Goal: Task Accomplishment & Management: Use online tool/utility

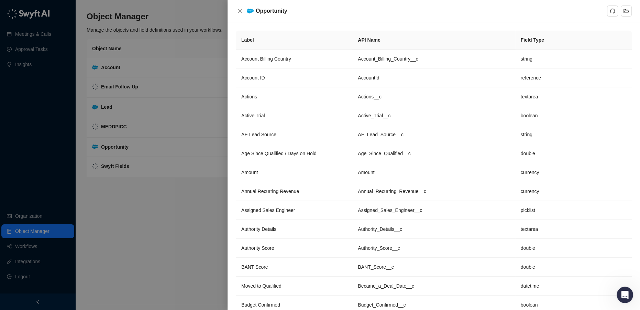
scroll to position [1282, 0]
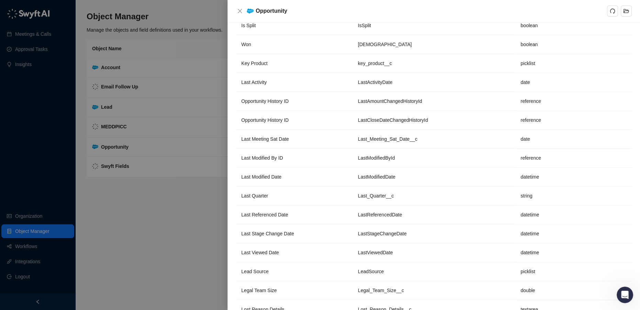
click at [144, 233] on div at bounding box center [320, 155] width 640 height 310
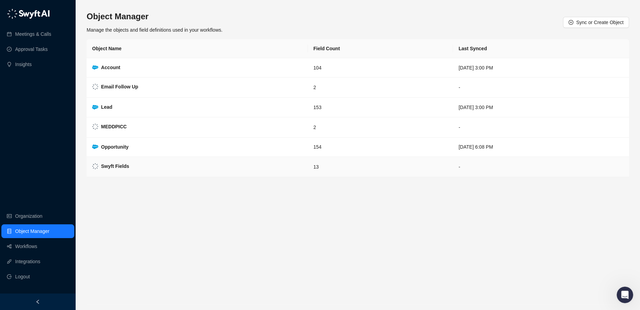
click at [120, 165] on strong "Swyft Fields" at bounding box center [115, 166] width 28 height 6
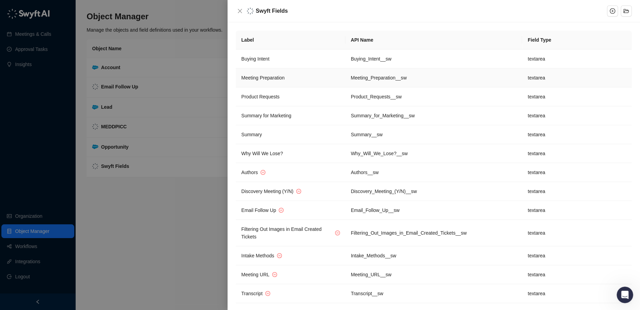
click at [297, 78] on td "Meeting Preparation" at bounding box center [291, 77] width 110 height 19
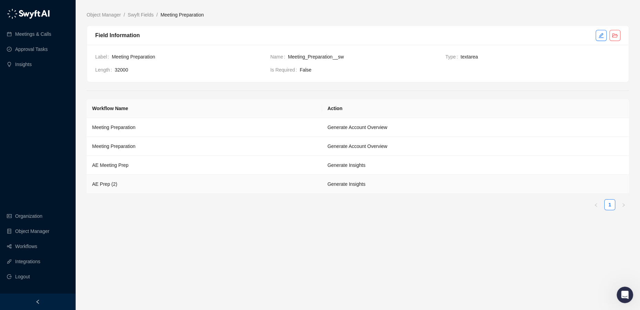
click at [148, 185] on td "AE Prep (2)" at bounding box center [205, 184] width 236 height 19
click at [129, 177] on td "AE Prep (2)" at bounding box center [205, 184] width 236 height 19
click at [25, 216] on link "Organization" at bounding box center [28, 216] width 27 height 14
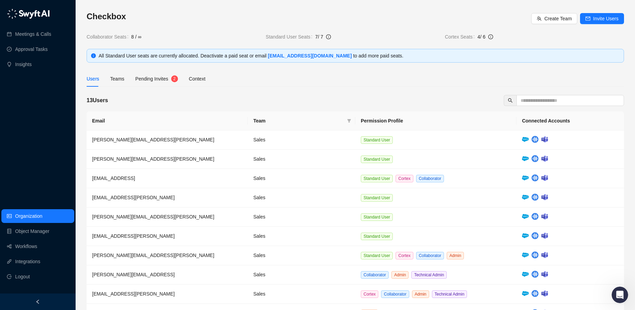
click at [160, 78] on span "Pending Invites" at bounding box center [151, 79] width 33 height 6
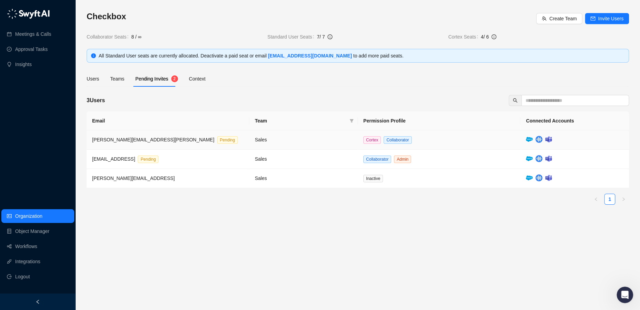
click at [292, 139] on td "Sales" at bounding box center [303, 139] width 109 height 19
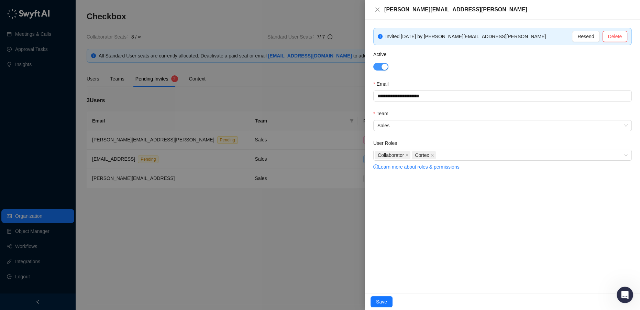
click at [382, 65] on div "button" at bounding box center [385, 67] width 6 height 6
click at [381, 299] on span "Save" at bounding box center [381, 302] width 11 height 8
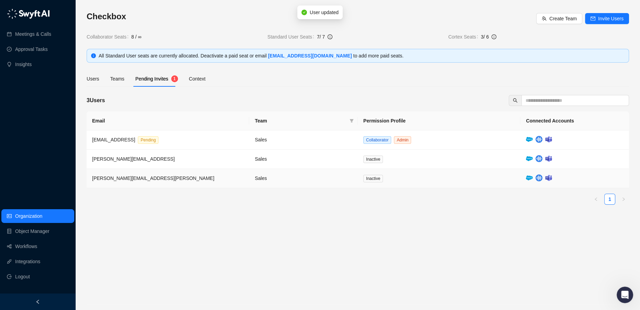
click at [201, 177] on td "michelle.luo@checkbox.ai" at bounding box center [168, 178] width 163 height 19
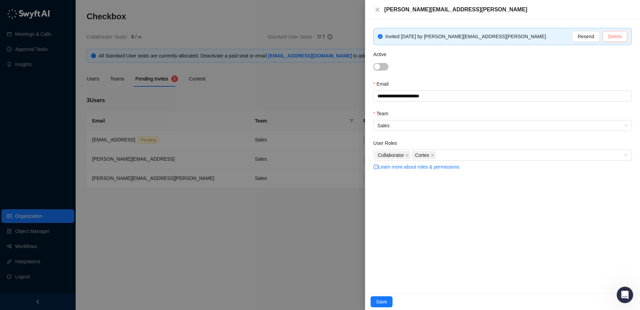
click at [619, 35] on span "Delete" at bounding box center [615, 37] width 14 height 8
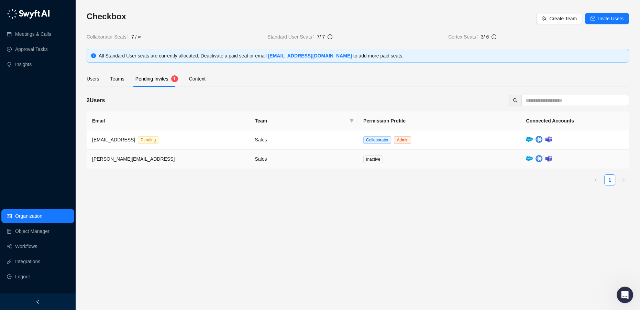
click at [214, 160] on td "james+1@checkbox.ai" at bounding box center [168, 159] width 163 height 19
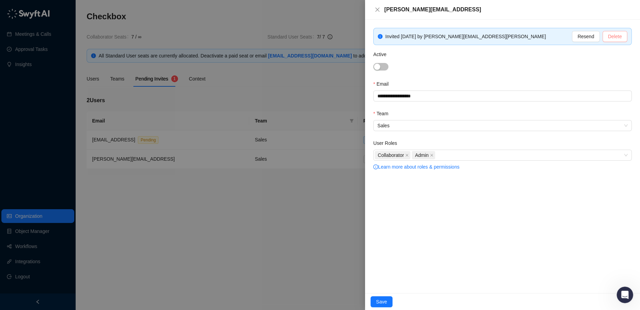
click at [614, 35] on span "Delete" at bounding box center [615, 37] width 14 height 8
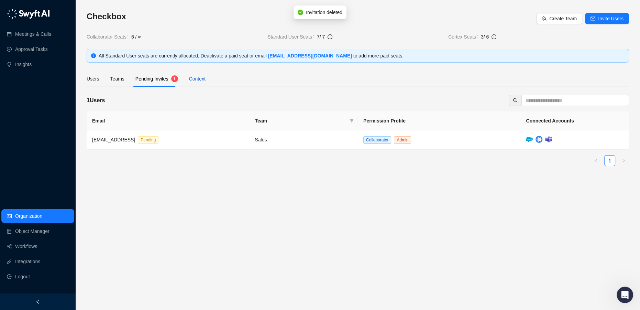
click at [195, 81] on div "Context" at bounding box center [197, 79] width 17 height 8
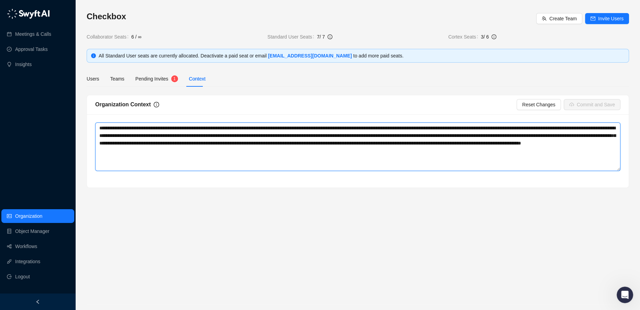
drag, startPoint x: 108, startPoint y: 129, endPoint x: 397, endPoint y: 156, distance: 290.5
click at [397, 156] on textarea "**********" at bounding box center [357, 146] width 525 height 48
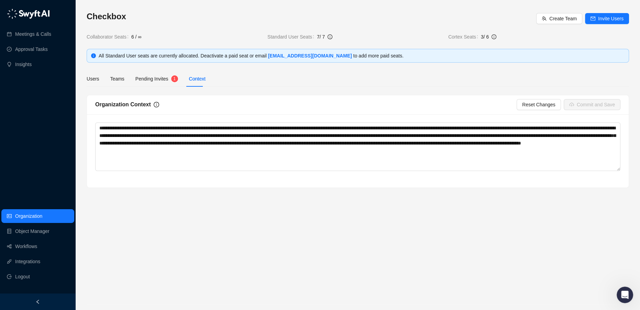
click at [122, 85] on div "Users Teams Pending Invites 1 Context" at bounding box center [146, 79] width 119 height 16
click at [117, 80] on div "Teams" at bounding box center [117, 79] width 14 height 8
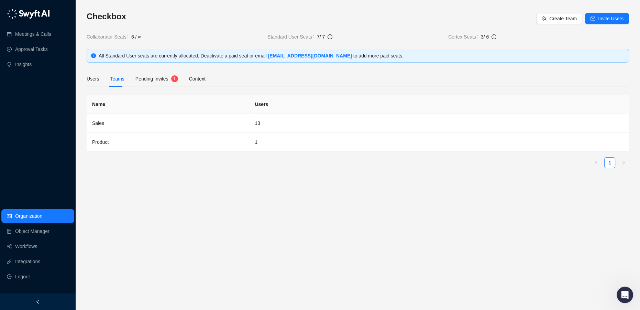
click at [141, 77] on span "Pending Invites" at bounding box center [151, 79] width 33 height 6
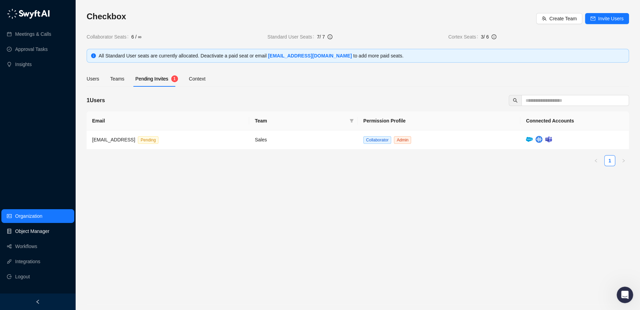
click at [30, 228] on link "Object Manager" at bounding box center [32, 231] width 34 height 14
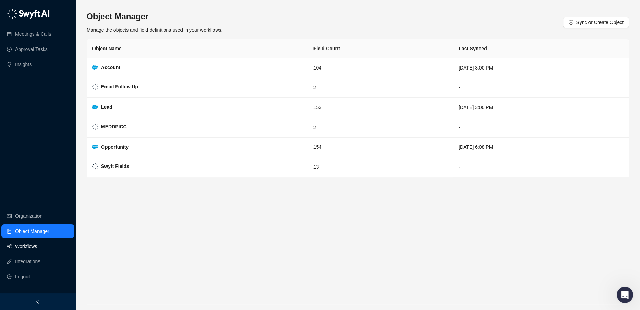
click at [37, 245] on link "Workflows" at bounding box center [26, 246] width 22 height 14
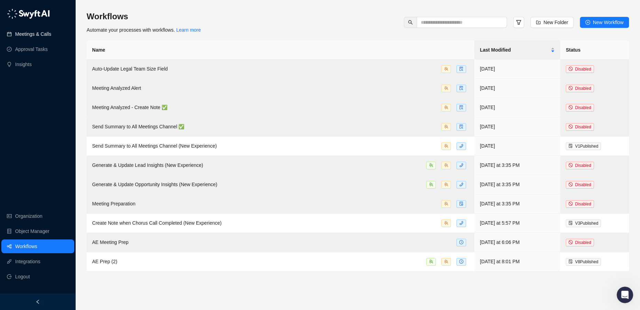
click at [26, 34] on link "Meetings & Calls" at bounding box center [33, 34] width 36 height 14
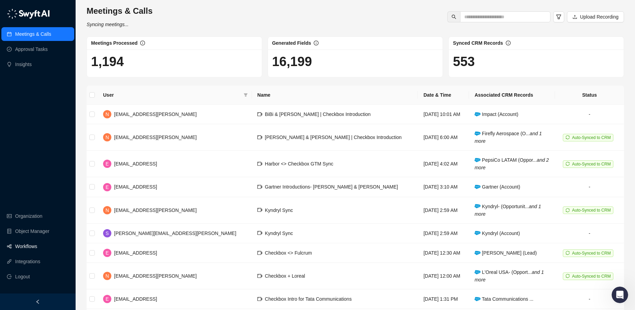
click at [18, 248] on link "Workflows" at bounding box center [26, 246] width 22 height 14
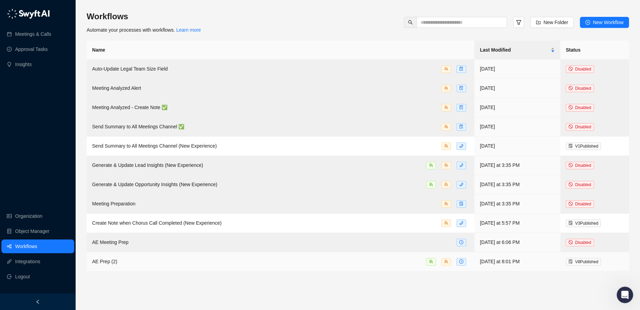
click at [292, 255] on td "AE Prep (2)" at bounding box center [281, 261] width 388 height 19
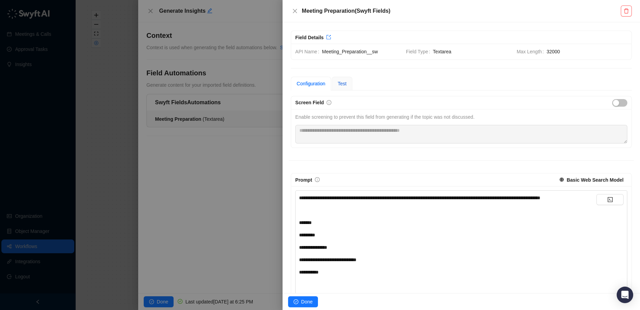
click at [339, 82] on span "Test" at bounding box center [342, 84] width 9 height 6
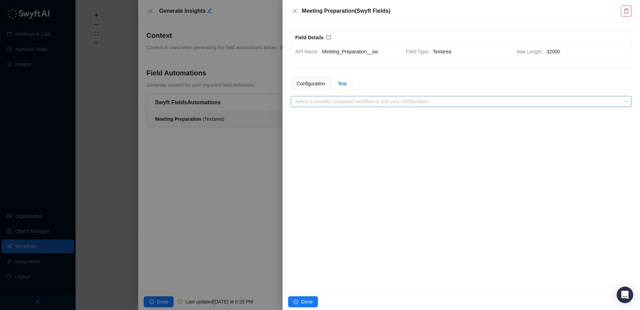
click at [347, 100] on input "search" at bounding box center [459, 101] width 329 height 10
click at [301, 85] on div "Configuration" at bounding box center [311, 84] width 29 height 8
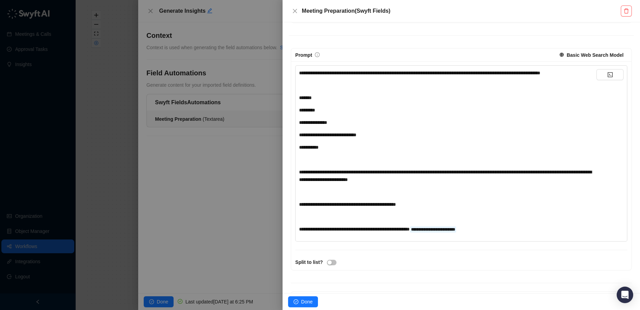
scroll to position [170, 0]
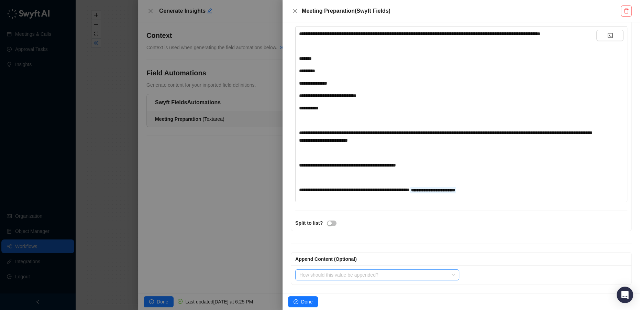
click at [383, 275] on input "search" at bounding box center [376, 275] width 152 height 10
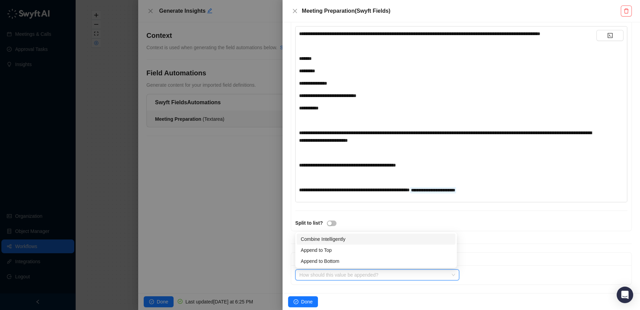
click at [436, 219] on div "Split to list?" at bounding box center [461, 223] width 336 height 8
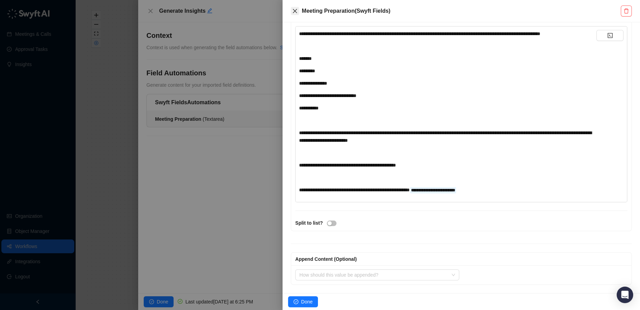
click at [294, 11] on icon "close" at bounding box center [295, 11] width 4 height 4
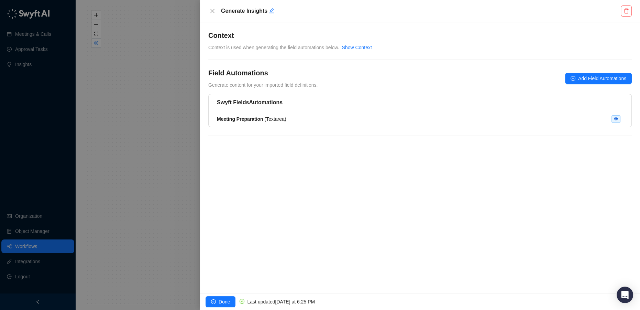
click at [28, 252] on div at bounding box center [320, 155] width 640 height 310
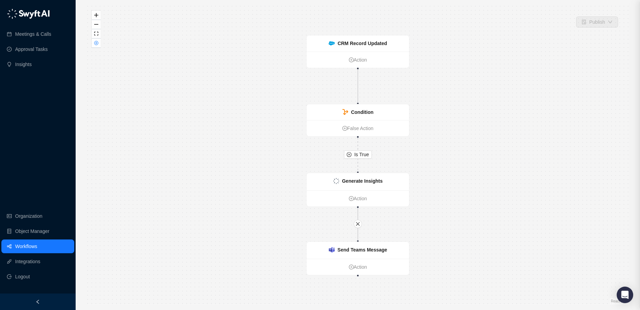
click at [24, 245] on div at bounding box center [320, 155] width 640 height 310
click at [23, 246] on link "Workflows" at bounding box center [26, 246] width 22 height 14
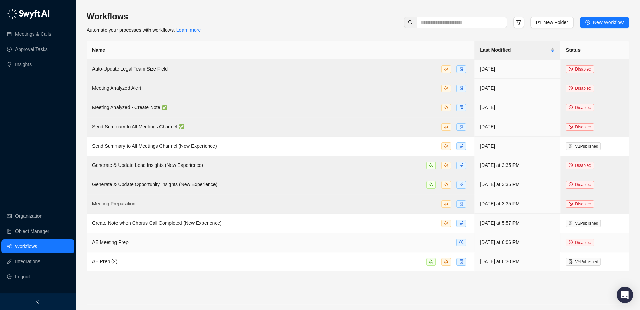
click at [137, 242] on div "AE Meeting Prep" at bounding box center [280, 242] width 377 height 8
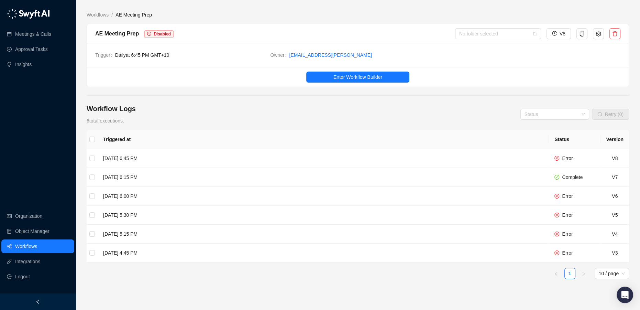
click at [17, 243] on link "Workflows" at bounding box center [26, 246] width 22 height 14
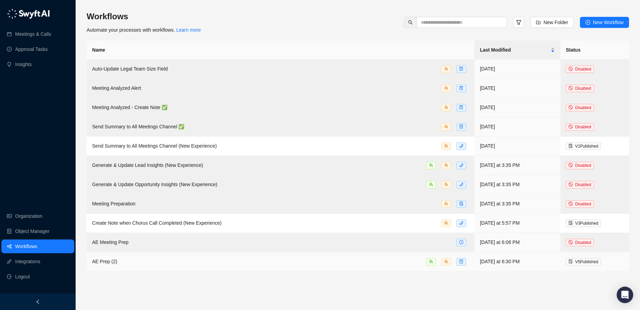
click at [130, 263] on div "AE Prep (2)" at bounding box center [280, 262] width 377 height 8
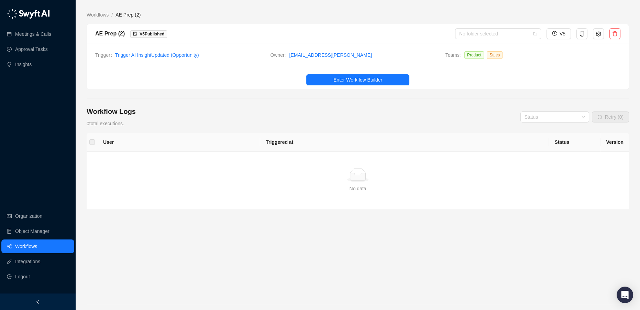
click at [26, 243] on link "Workflows" at bounding box center [26, 246] width 22 height 14
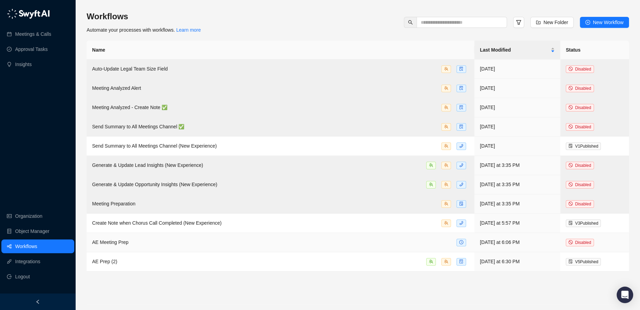
click at [146, 246] on td "AE Meeting Prep" at bounding box center [281, 242] width 388 height 19
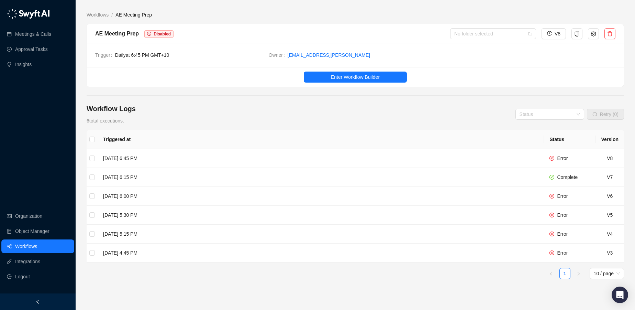
click at [26, 247] on link "Workflows" at bounding box center [26, 246] width 22 height 14
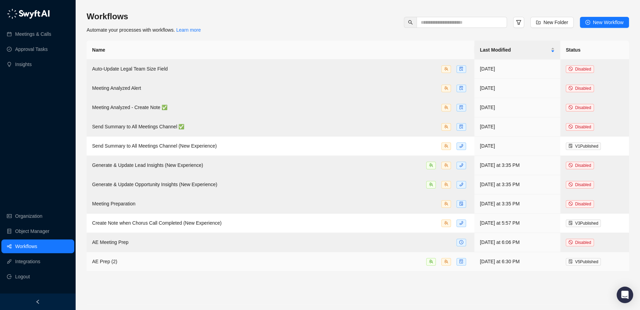
click at [134, 262] on div "AE Prep (2)" at bounding box center [280, 262] width 377 height 8
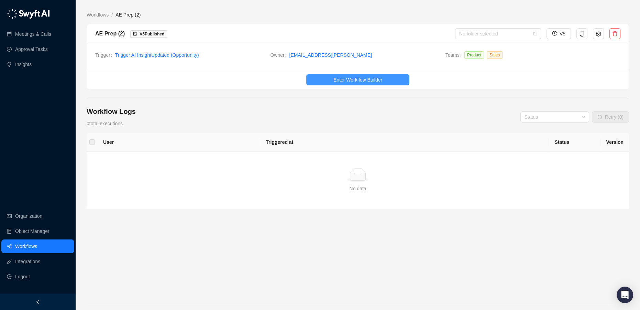
click at [345, 78] on span "Enter Workflow Builder" at bounding box center [358, 80] width 49 height 8
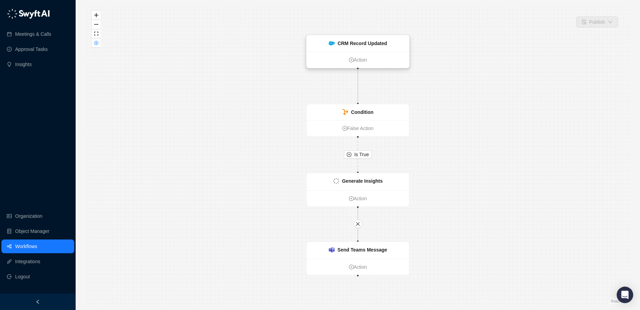
click at [364, 43] on strong "CRM Record Updated" at bounding box center [363, 44] width 50 height 6
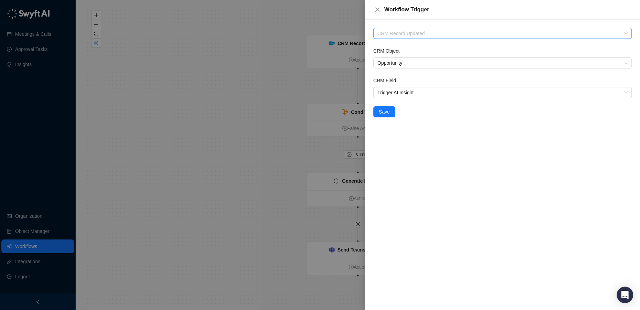
click at [397, 32] on span "CRM Record Updated" at bounding box center [503, 33] width 250 height 10
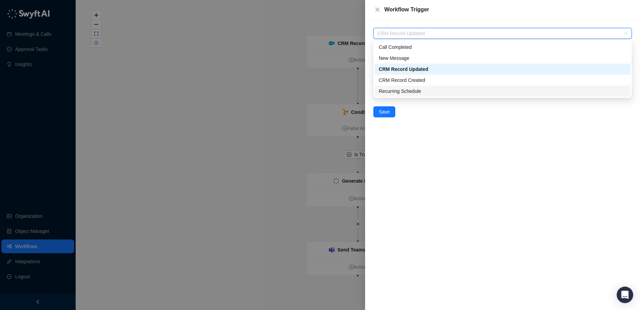
click at [420, 92] on div "Recurring Schedule" at bounding box center [503, 91] width 248 height 8
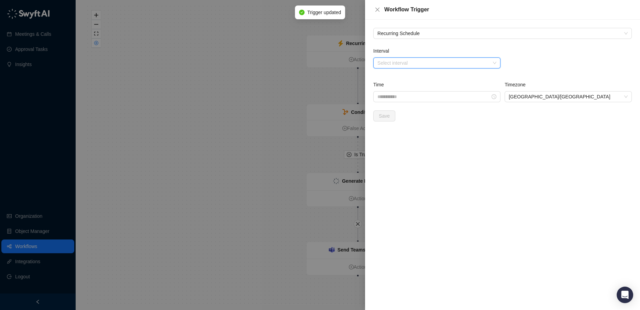
click at [414, 61] on input "Interval" at bounding box center [435, 63] width 115 height 10
click at [406, 73] on div "Daily" at bounding box center [437, 77] width 116 height 8
click at [400, 96] on input "Time" at bounding box center [434, 97] width 113 height 8
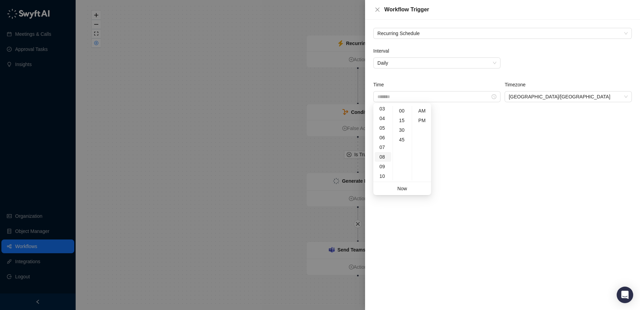
click at [380, 158] on div "08" at bounding box center [383, 157] width 17 height 10
type input "*******"
click at [424, 120] on div "PM" at bounding box center [422, 121] width 17 height 10
click at [526, 178] on div "Recurring Schedule Interval Daily Time ******* Timezone Australia/Sydney Save" at bounding box center [502, 165] width 275 height 290
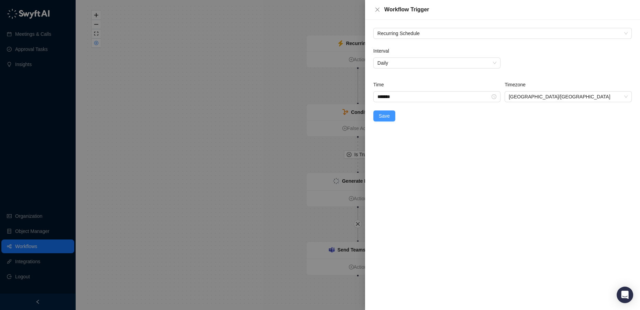
click at [382, 117] on span "Save" at bounding box center [384, 116] width 11 height 8
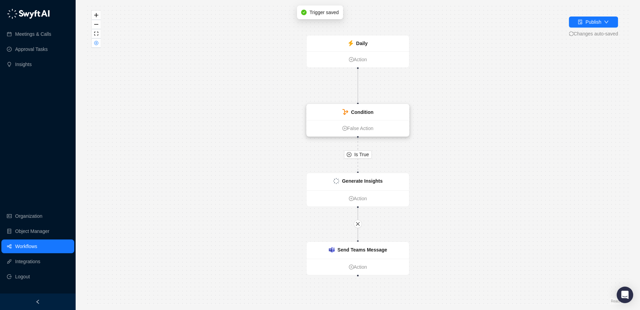
click at [384, 111] on div "Condition" at bounding box center [358, 112] width 102 height 16
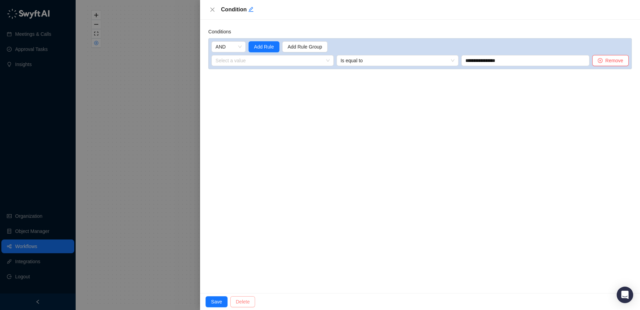
click at [243, 303] on span "Delete" at bounding box center [243, 302] width 14 height 8
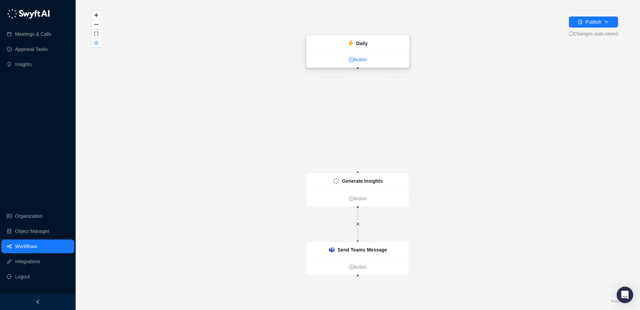
click at [358, 58] on link "Action" at bounding box center [358, 60] width 102 height 8
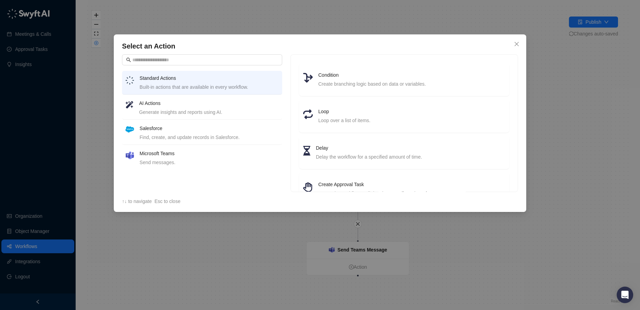
click at [182, 136] on div "Find, create, and update records in Salesforce." at bounding box center [209, 137] width 139 height 8
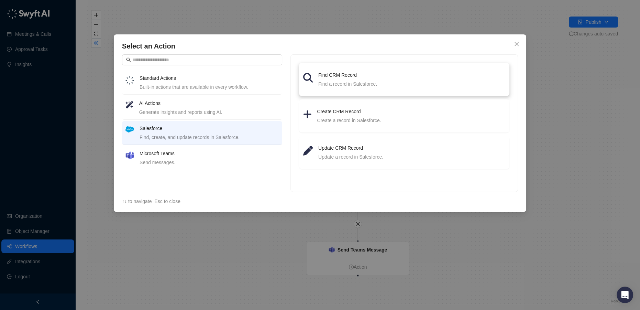
click at [339, 88] on li "Find CRM Record Find a record in Salesforce." at bounding box center [404, 79] width 202 height 25
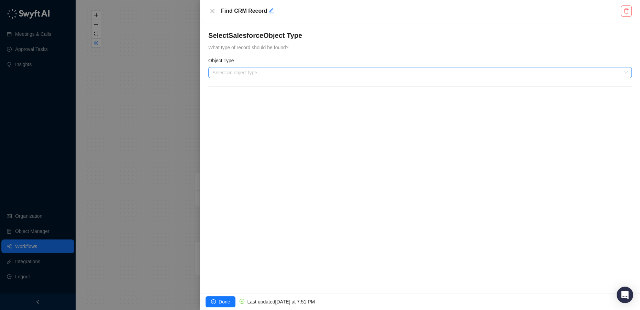
click at [264, 71] on input "search" at bounding box center [418, 72] width 411 height 10
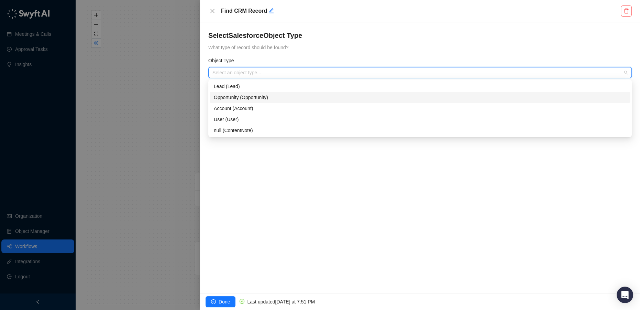
click at [265, 100] on div "Opportunity (Opportunity)" at bounding box center [420, 98] width 413 height 8
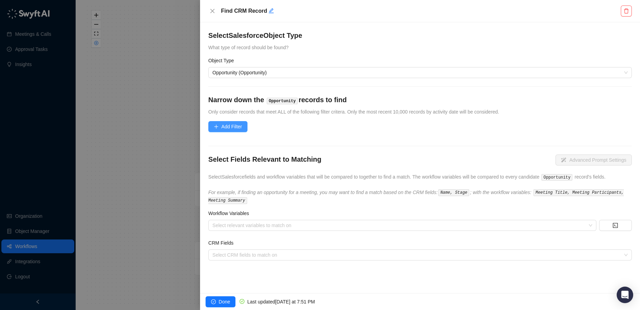
click at [229, 122] on button "Add Filter" at bounding box center [227, 126] width 39 height 11
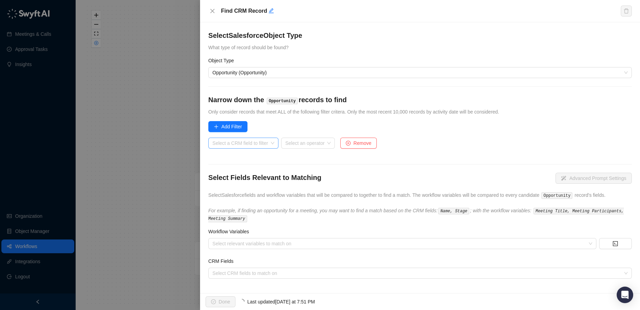
click at [249, 142] on input "search" at bounding box center [242, 143] width 58 height 10
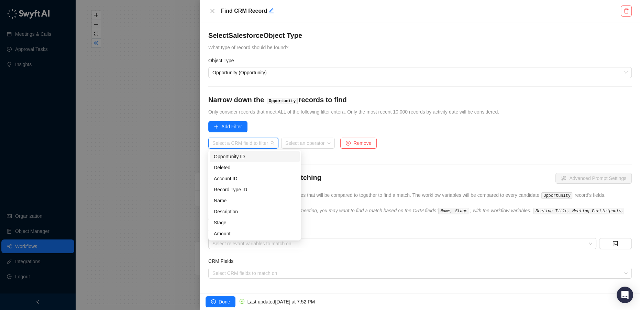
click at [248, 159] on div "Opportunity ID" at bounding box center [255, 157] width 82 height 8
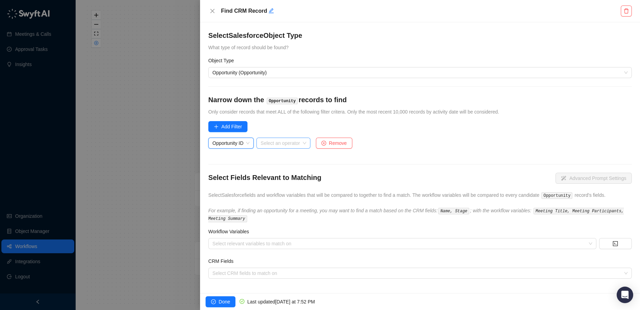
click at [287, 143] on input "search" at bounding box center [281, 143] width 41 height 10
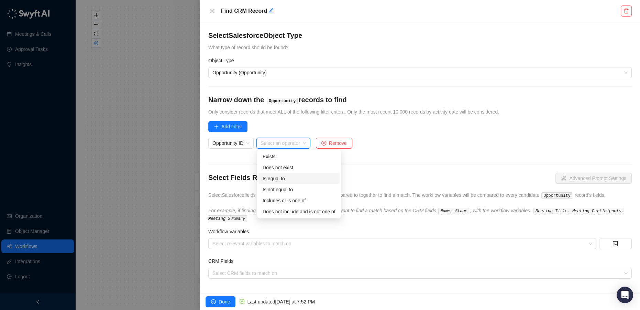
click at [294, 176] on div "Is equal to" at bounding box center [299, 179] width 73 height 8
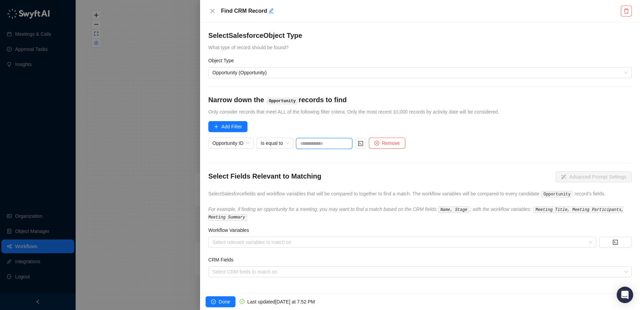
click at [305, 142] on input "text" at bounding box center [324, 143] width 56 height 11
paste input "**********"
type input "**********"
click at [440, 127] on form "**********" at bounding box center [420, 154] width 424 height 247
click at [224, 300] on span "Done" at bounding box center [224, 302] width 11 height 8
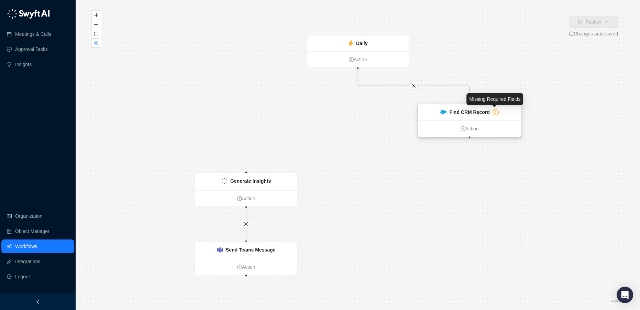
click at [495, 110] on icon "exclamation-circle" at bounding box center [495, 112] width 5 height 5
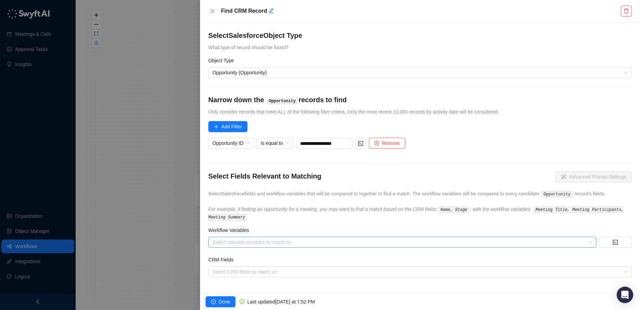
click at [232, 243] on div at bounding box center [399, 242] width 378 height 5
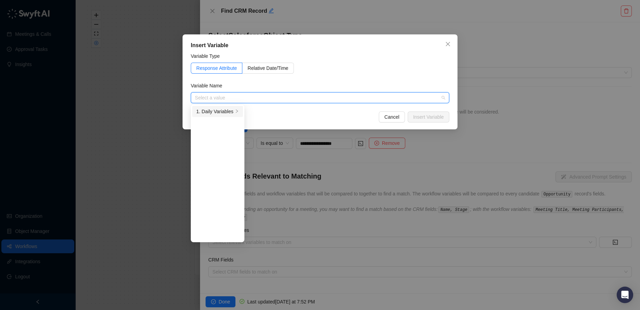
click at [218, 112] on div "1. Daily Variables" at bounding box center [214, 112] width 37 height 8
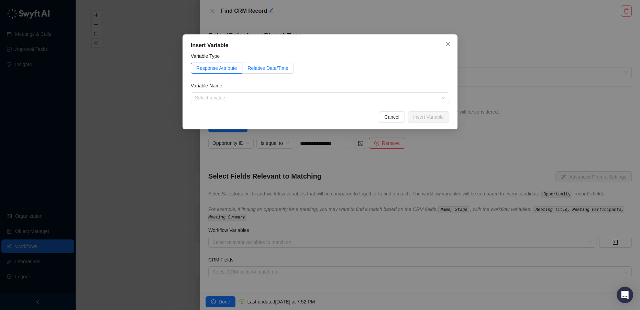
click at [271, 70] on span "Relative Date/Time" at bounding box center [268, 68] width 41 height 6
click at [272, 100] on input "search" at bounding box center [318, 98] width 246 height 10
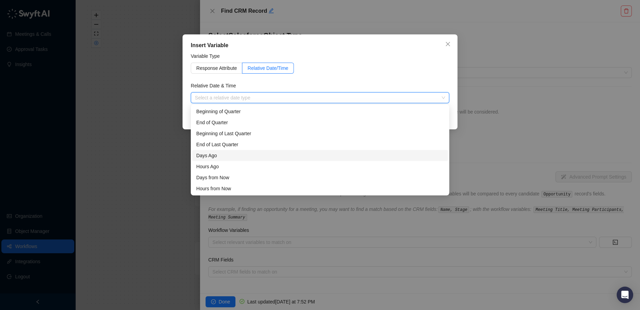
scroll to position [22, 0]
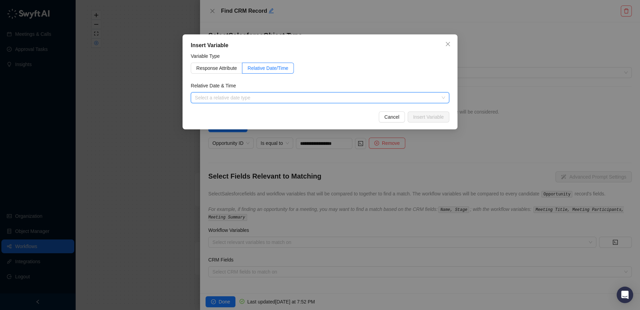
click at [266, 97] on input "search" at bounding box center [318, 98] width 246 height 10
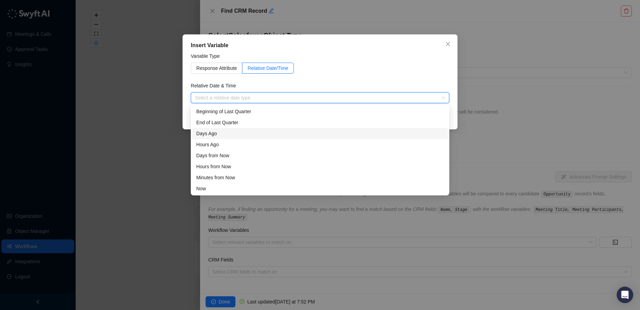
click at [487, 56] on div "Insert Variable Variable Type Response Attribute Relative Date/Time Relative Da…" at bounding box center [320, 155] width 640 height 310
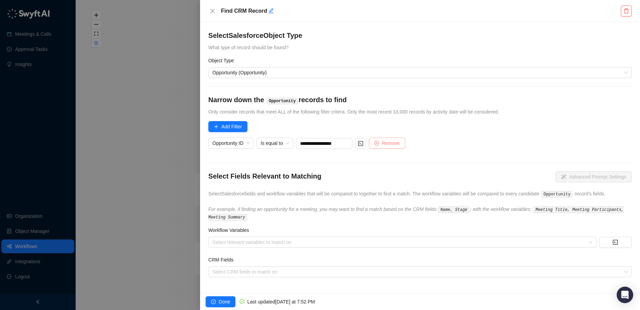
click at [390, 145] on span "Remove" at bounding box center [391, 143] width 18 height 8
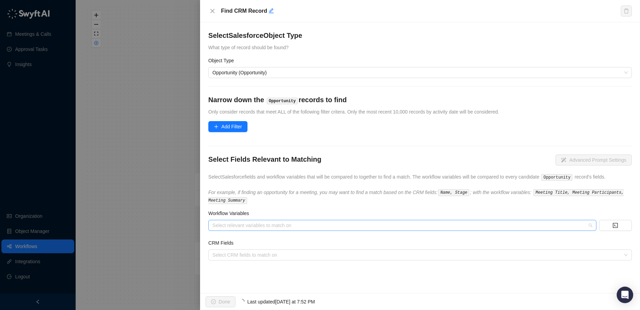
click at [250, 228] on div "Select relevant variables to match on" at bounding box center [402, 225] width 388 height 11
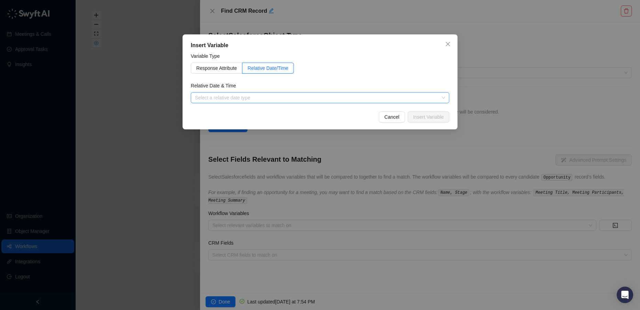
click at [241, 96] on input "search" at bounding box center [318, 98] width 246 height 10
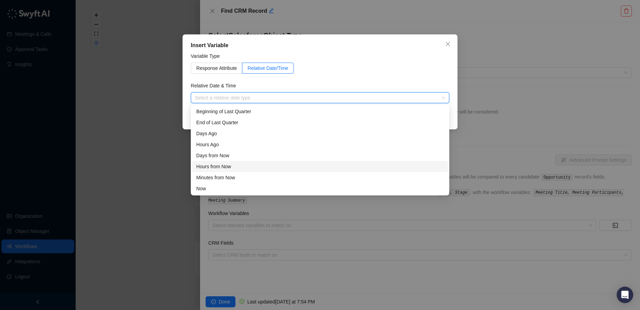
click at [235, 168] on div "Hours from Now" at bounding box center [320, 167] width 248 height 8
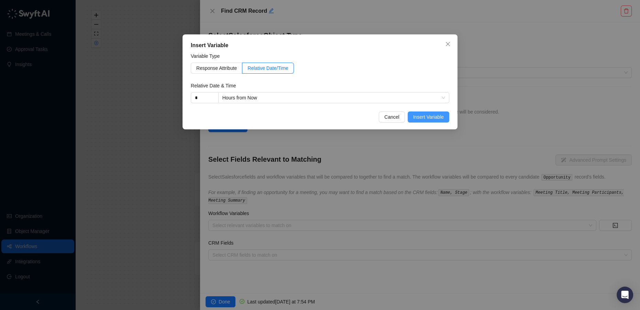
click at [436, 116] on span "Insert Variable" at bounding box center [428, 117] width 31 height 8
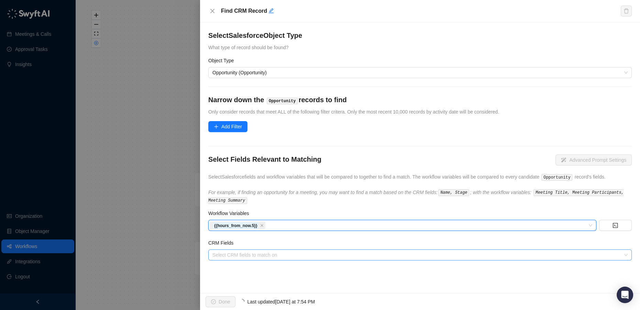
click at [294, 252] on div at bounding box center [417, 254] width 414 height 5
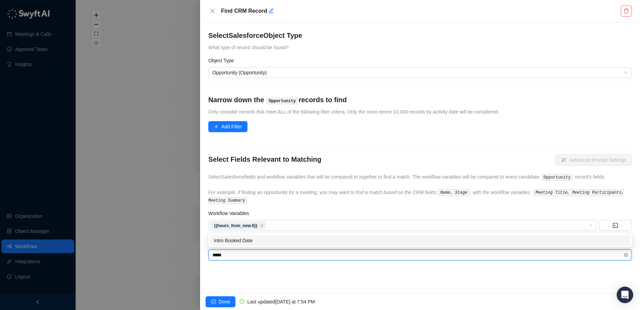
type input "*****"
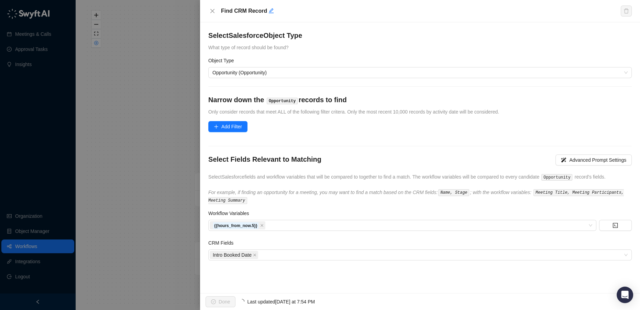
click at [301, 272] on div "Select Salesforce Object Type What type of record should be found? Object Type …" at bounding box center [420, 157] width 440 height 271
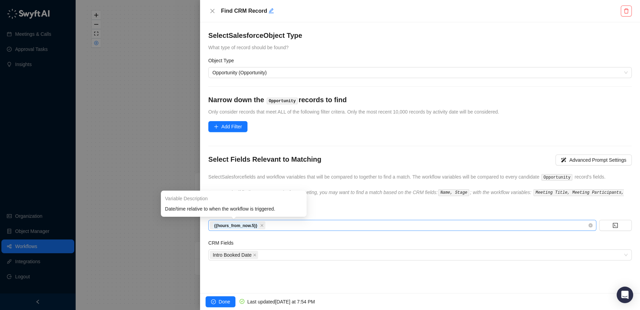
click at [241, 227] on strong "{{hours_from_now.5}}" at bounding box center [235, 225] width 43 height 5
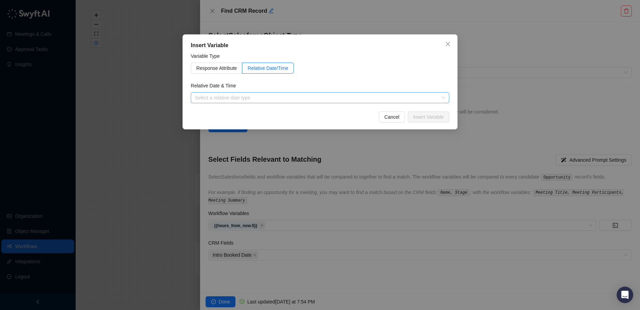
click at [292, 97] on input "search" at bounding box center [318, 98] width 246 height 10
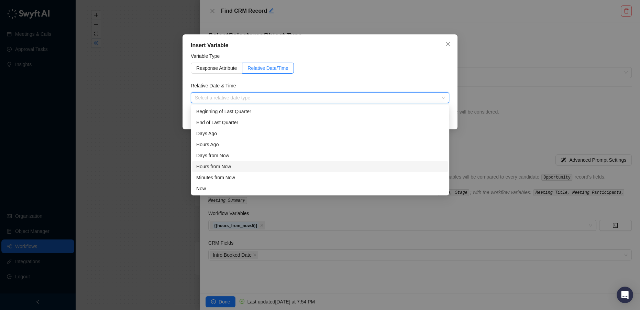
click at [239, 168] on div "Hours from Now" at bounding box center [320, 167] width 248 height 8
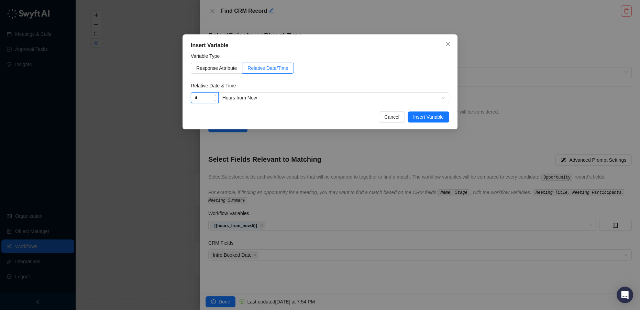
click at [200, 95] on input "*" at bounding box center [204, 98] width 27 height 10
click at [212, 99] on span "Decrease Value" at bounding box center [215, 100] width 8 height 6
type input "*"
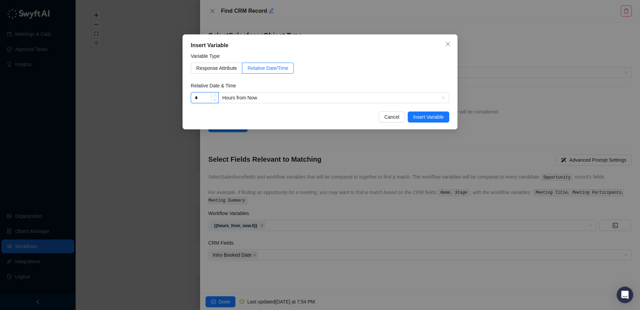
click at [213, 99] on span "Decrease Value" at bounding box center [215, 100] width 8 height 6
click at [425, 118] on span "Insert Variable" at bounding box center [428, 117] width 31 height 8
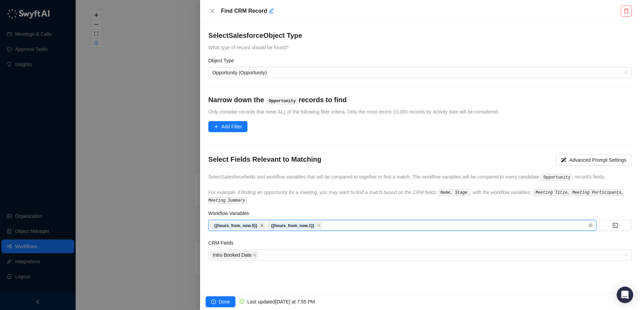
click at [261, 224] on icon "close" at bounding box center [262, 225] width 3 height 3
click at [226, 297] on button "Done" at bounding box center [221, 301] width 30 height 11
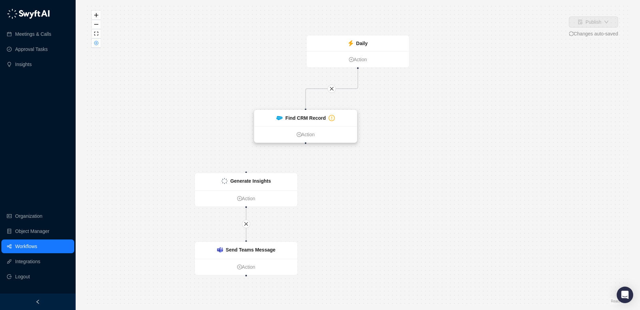
drag, startPoint x: 455, startPoint y: 113, endPoint x: 294, endPoint y: 119, distance: 161.1
click at [294, 119] on strong "Find CRM Record" at bounding box center [305, 118] width 40 height 6
click at [315, 118] on icon "exclamation-circle" at bounding box center [317, 119] width 5 height 5
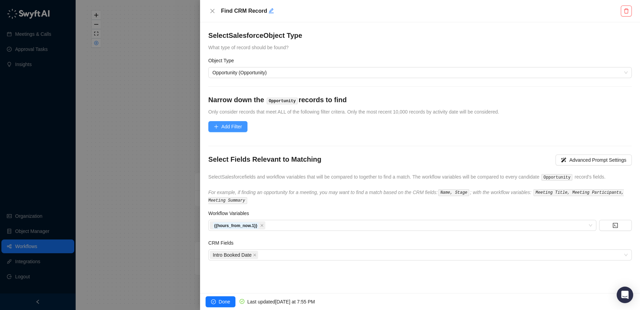
click at [237, 129] on span "Add Filter" at bounding box center [231, 127] width 21 height 8
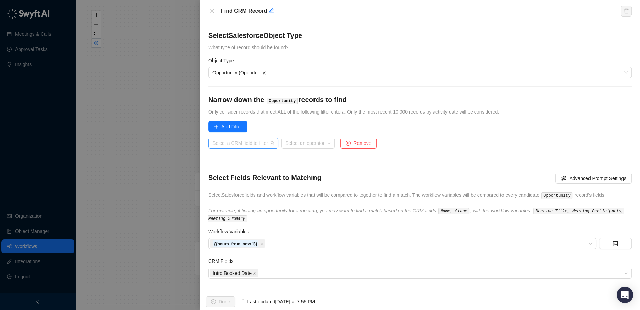
click at [255, 145] on input "search" at bounding box center [242, 143] width 58 height 10
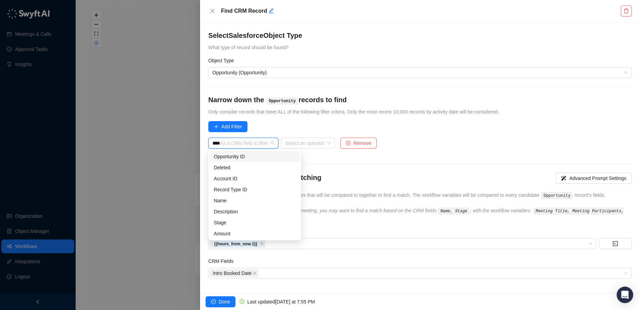
type input "*****"
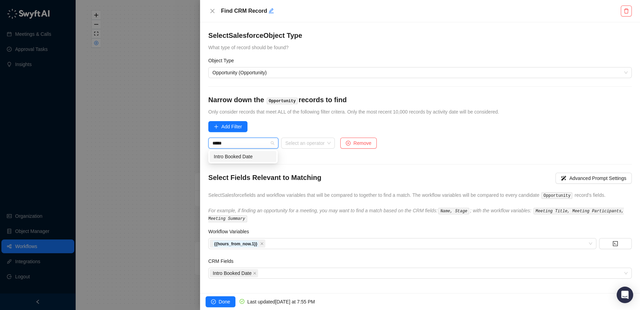
click at [253, 158] on div "Intro Booked Date" at bounding box center [243, 157] width 58 height 8
click at [295, 144] on input "search" at bounding box center [289, 143] width 41 height 10
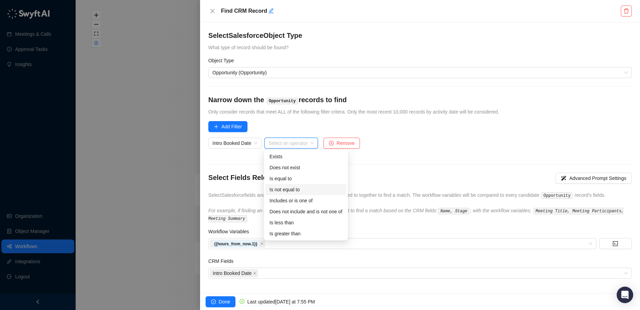
scroll to position [22, 0]
click at [308, 195] on div "Is less than" at bounding box center [305, 200] width 81 height 11
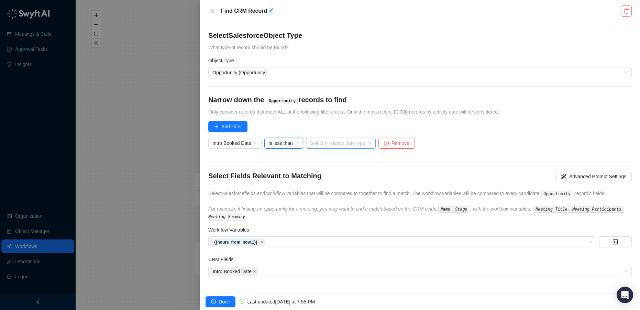
click at [342, 142] on input "search" at bounding box center [338, 143] width 57 height 10
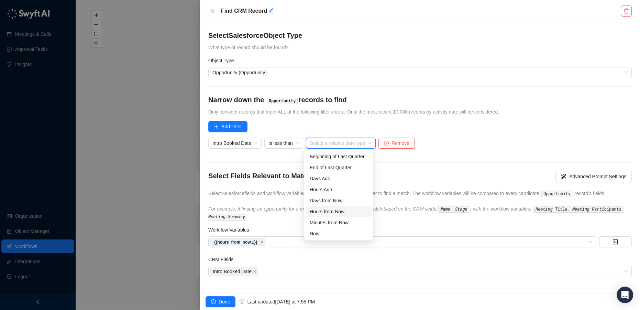
click at [334, 211] on div "Hours from Now" at bounding box center [339, 212] width 58 height 8
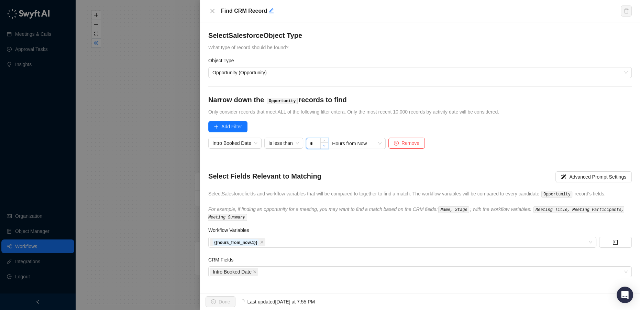
click at [324, 146] on icon "down" at bounding box center [324, 145] width 2 height 2
type input "*"
click at [324, 146] on icon "down" at bounding box center [324, 145] width 2 height 2
click at [225, 303] on span "Done" at bounding box center [224, 302] width 11 height 8
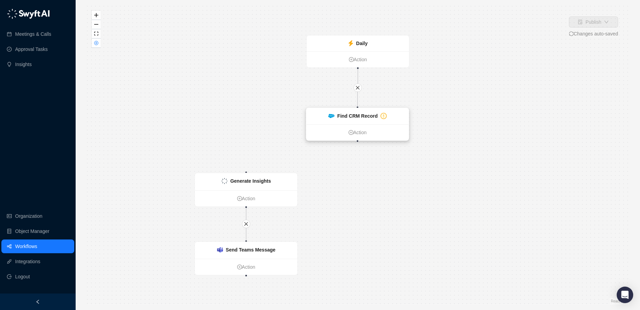
drag, startPoint x: 450, startPoint y: 117, endPoint x: 347, endPoint y: 128, distance: 103.7
click at [339, 121] on div "Find CRM Record" at bounding box center [357, 116] width 102 height 16
click at [358, 142] on div "Daily Action Send Teams Message Action Generate Insights Action Find CRM Record…" at bounding box center [358, 155] width 543 height 299
drag, startPoint x: 358, startPoint y: 141, endPoint x: 242, endPoint y: 175, distance: 120.7
click at [242, 175] on div "Daily Action Send Teams Message Action Generate Insights Action Find CRM Record…" at bounding box center [466, 184] width 543 height 299
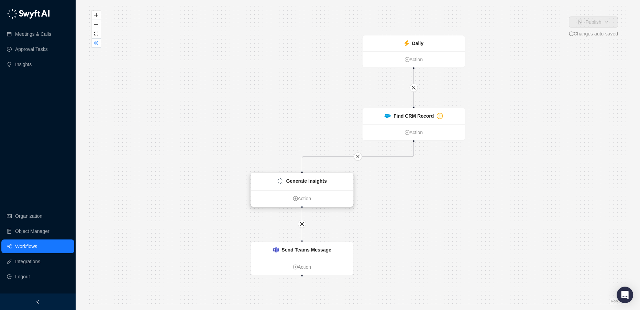
click at [311, 181] on strong "Generate Insights" at bounding box center [306, 181] width 41 height 6
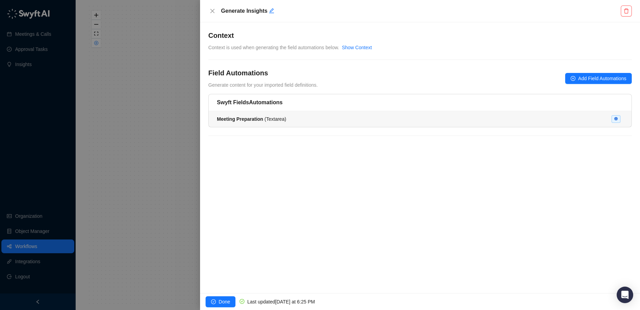
click at [326, 119] on div "Meeting Preparation ( Textarea )" at bounding box center [420, 119] width 406 height 8
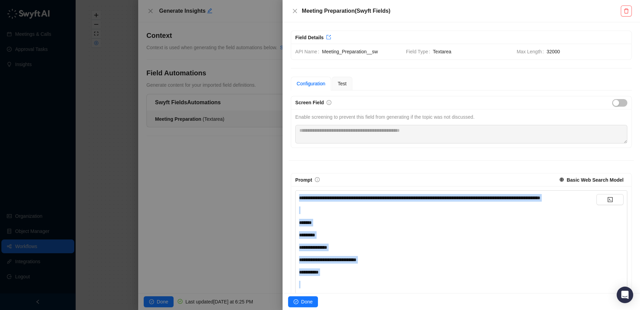
drag, startPoint x: 452, startPoint y: 187, endPoint x: 282, endPoint y: 39, distance: 224.7
click at [271, 11] on div "**********" at bounding box center [320, 155] width 640 height 310
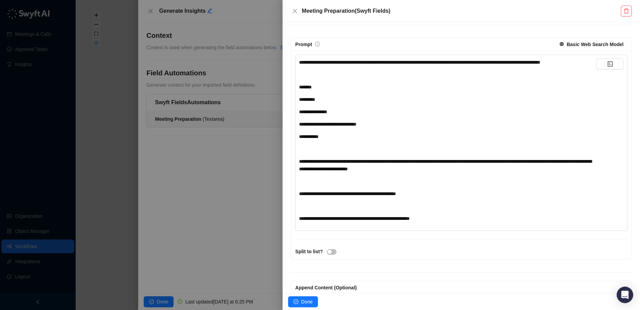
scroll to position [107, 0]
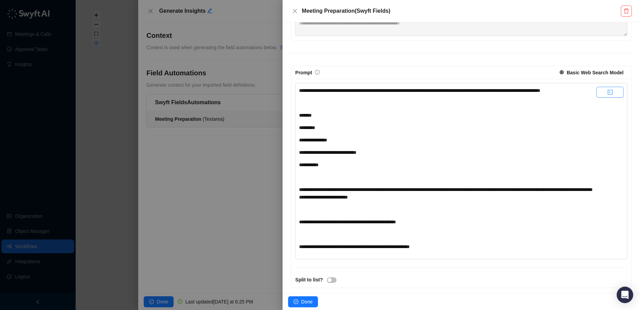
click at [608, 91] on icon "code" at bounding box center [610, 92] width 5 height 5
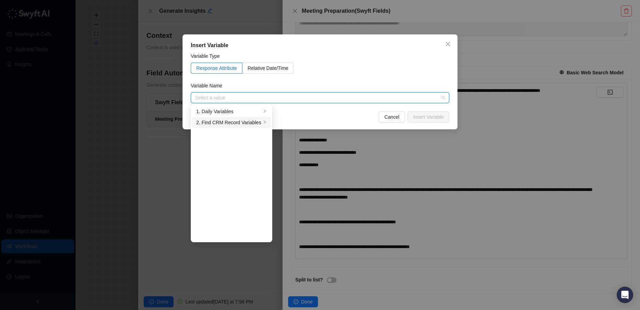
click at [236, 120] on div "2. Find CRM Record Variables" at bounding box center [228, 123] width 65 height 8
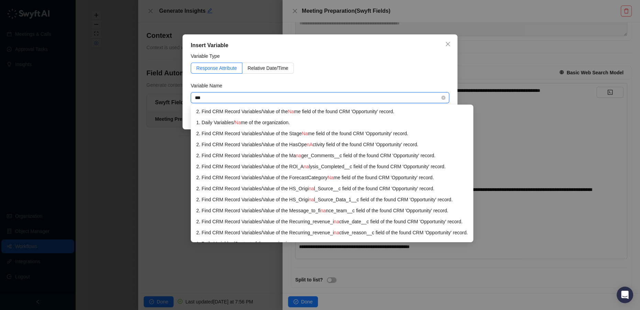
type input "****"
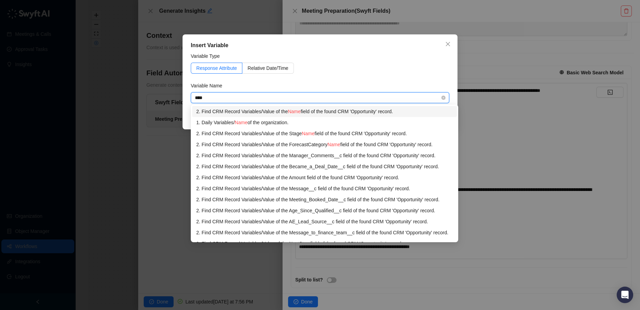
click at [317, 111] on div "2. Find CRM Record Variables / Value of the Name field of the found CRM 'Opport…" at bounding box center [324, 112] width 257 height 8
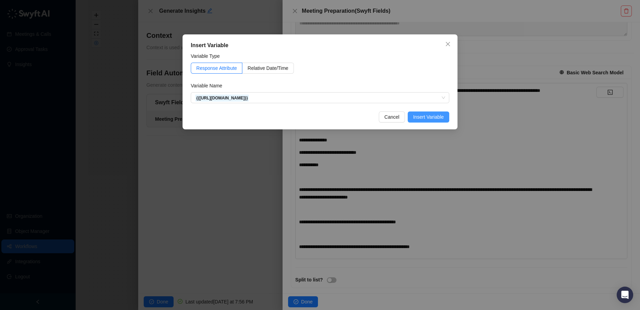
click at [435, 116] on span "Insert Variable" at bounding box center [428, 117] width 31 height 8
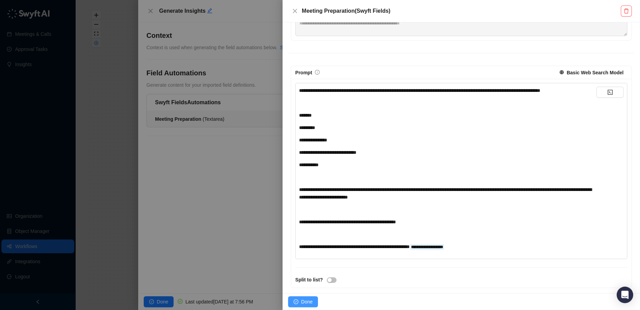
click at [308, 300] on span "Done" at bounding box center [306, 302] width 11 height 8
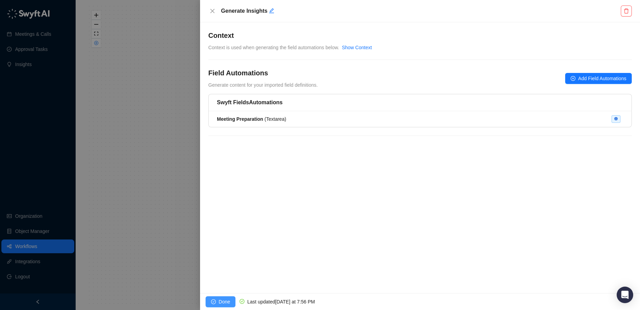
click at [227, 300] on span "Done" at bounding box center [224, 302] width 11 height 8
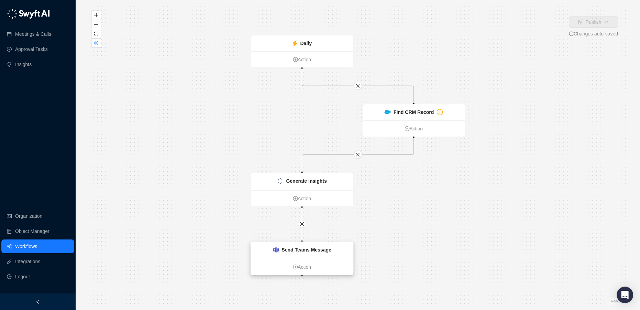
click at [304, 251] on strong "Send Teams Message" at bounding box center [307, 250] width 50 height 6
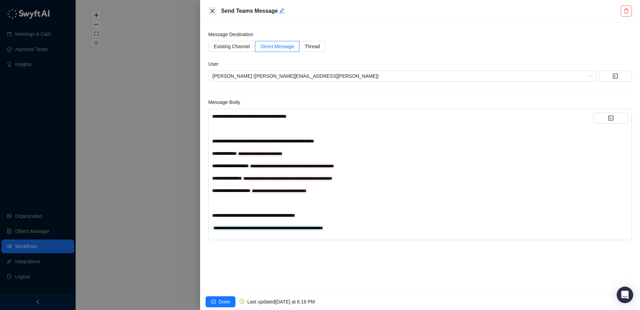
click at [212, 12] on icon "close" at bounding box center [212, 11] width 4 height 4
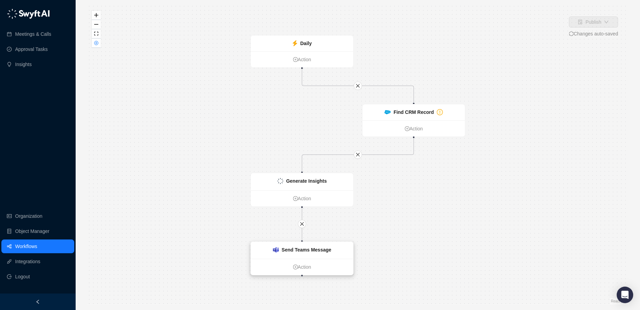
click at [303, 252] on strong "Send Teams Message" at bounding box center [307, 250] width 50 height 6
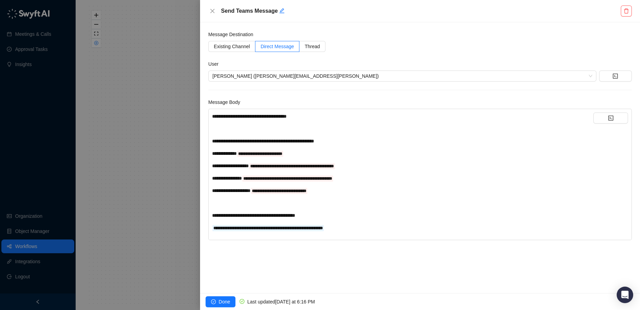
drag, startPoint x: 357, startPoint y: 232, endPoint x: 311, endPoint y: 201, distance: 55.5
click at [306, 192] on div "**********" at bounding box center [402, 174] width 381 height 124
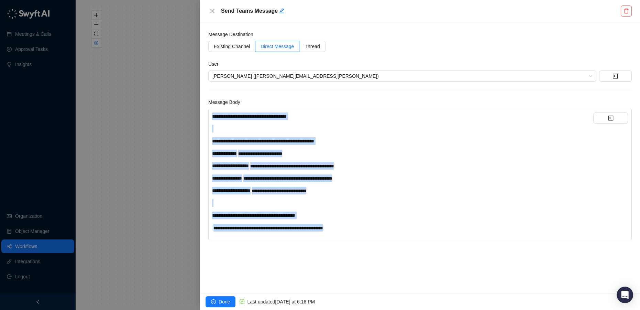
drag, startPoint x: 340, startPoint y: 229, endPoint x: 194, endPoint y: 101, distance: 194.7
click at [193, 101] on div "**********" at bounding box center [320, 155] width 640 height 310
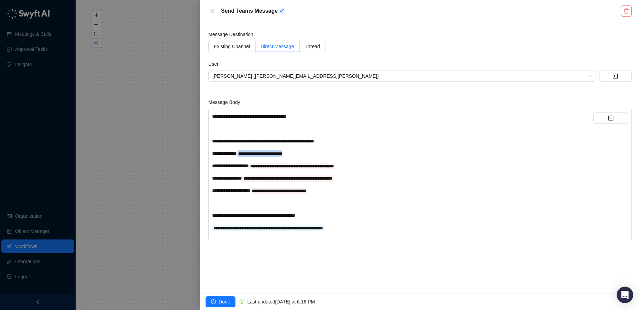
click at [251, 153] on div "**********" at bounding box center [402, 154] width 381 height 8
click at [306, 154] on div "Variable not found" at bounding box center [310, 150] width 55 height 16
click at [383, 151] on div "**********" at bounding box center [402, 154] width 381 height 8
click at [610, 120] on button "button" at bounding box center [611, 117] width 35 height 11
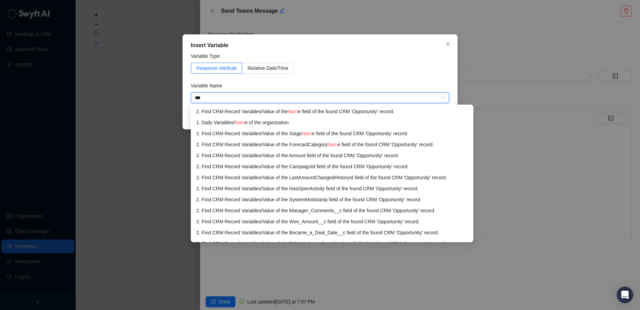
type input "****"
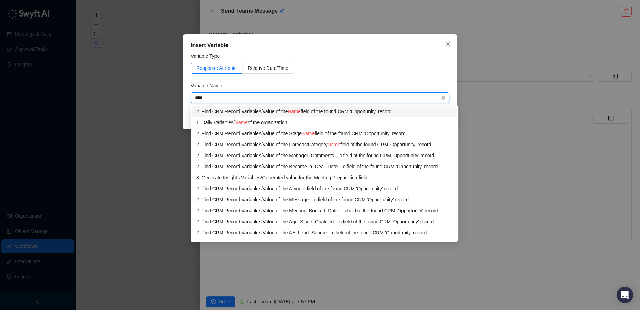
click at [384, 111] on div "2. Find CRM Record Variables / Value of the Name field of the found CRM 'Opport…" at bounding box center [324, 112] width 257 height 8
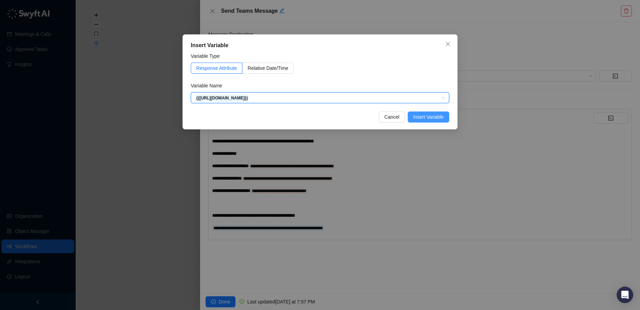
click at [432, 114] on span "Insert Variable" at bounding box center [428, 117] width 31 height 8
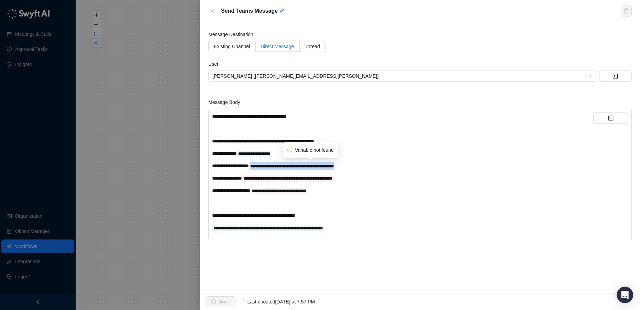
drag, startPoint x: 358, startPoint y: 166, endPoint x: 269, endPoint y: 163, distance: 89.1
click at [269, 163] on div "**********" at bounding box center [402, 166] width 381 height 8
click at [379, 165] on div "**********" at bounding box center [402, 166] width 381 height 8
click at [604, 122] on button "button" at bounding box center [611, 117] width 35 height 11
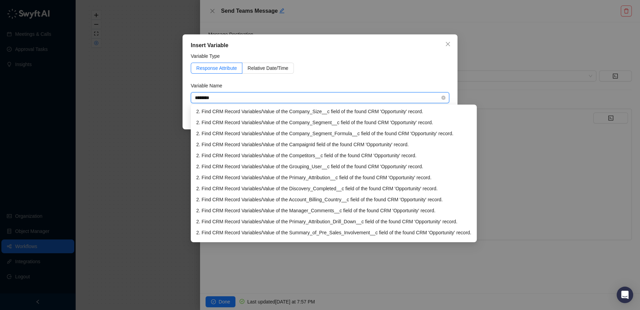
type input "*********"
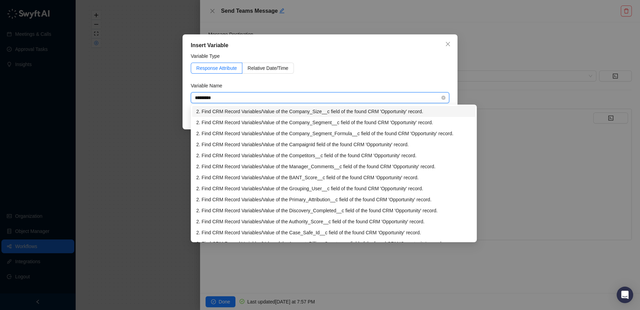
click at [360, 114] on div "2. Find CRM Record Variables / Value of the Company_Size__c field of the found …" at bounding box center [333, 112] width 275 height 8
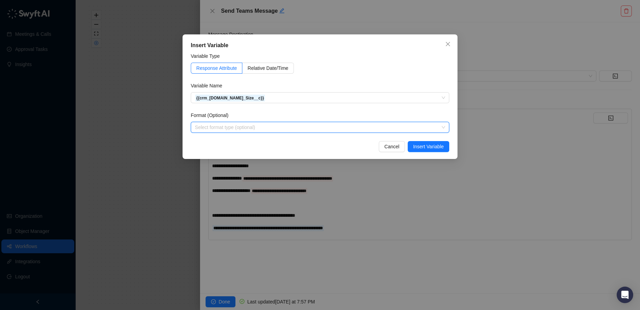
click at [396, 124] on input "search" at bounding box center [318, 127] width 246 height 10
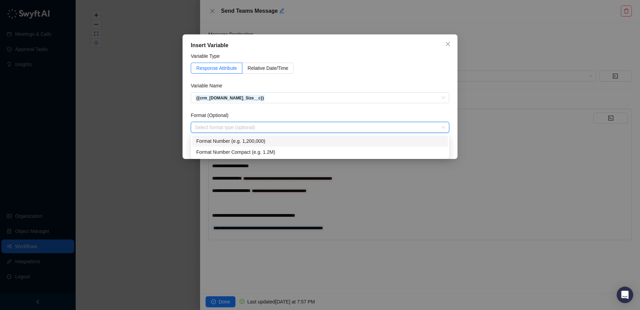
click at [227, 144] on div "Format Number (e.g. 1,200,000)" at bounding box center [320, 141] width 248 height 8
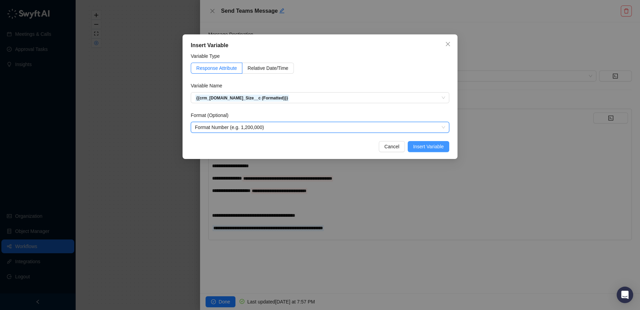
click at [441, 145] on span "Insert Variable" at bounding box center [428, 147] width 31 height 8
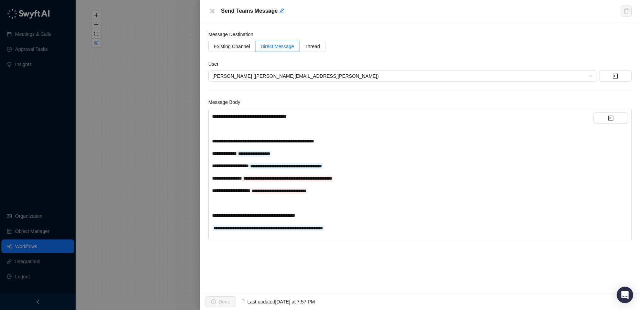
click at [359, 177] on div "**********" at bounding box center [402, 178] width 381 height 8
click at [615, 118] on button "button" at bounding box center [611, 117] width 35 height 11
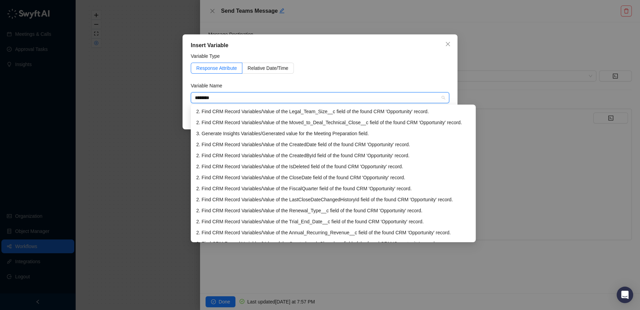
type input "*********"
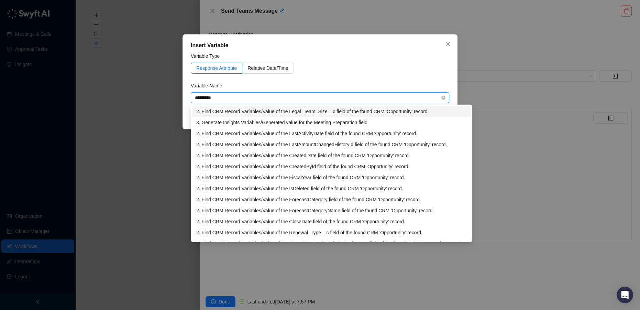
click at [414, 108] on div "2. Find CRM Record Variables / Value of the Legal_Team_Size__c field of the fou…" at bounding box center [331, 112] width 271 height 8
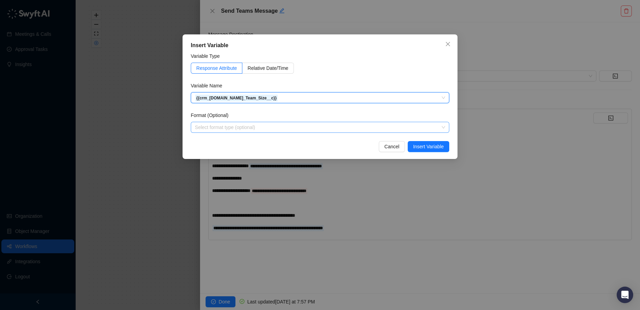
click at [410, 124] on input "search" at bounding box center [318, 127] width 246 height 10
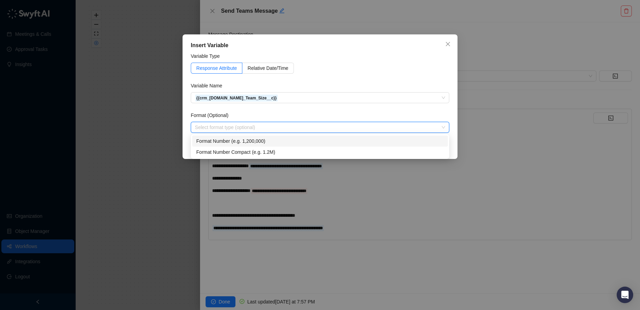
click at [238, 139] on div "Format Number (e.g. 1,200,000)" at bounding box center [320, 141] width 248 height 8
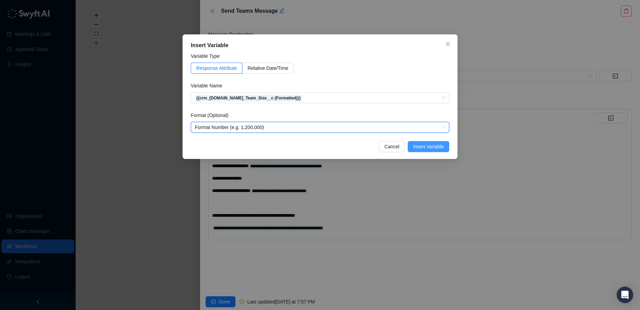
click at [428, 148] on span "Insert Variable" at bounding box center [428, 147] width 31 height 8
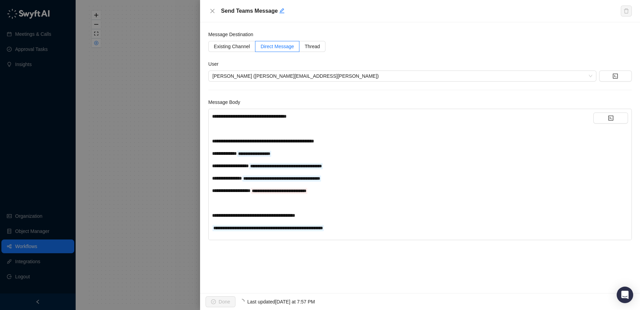
click at [344, 191] on div "**********" at bounding box center [402, 191] width 381 height 8
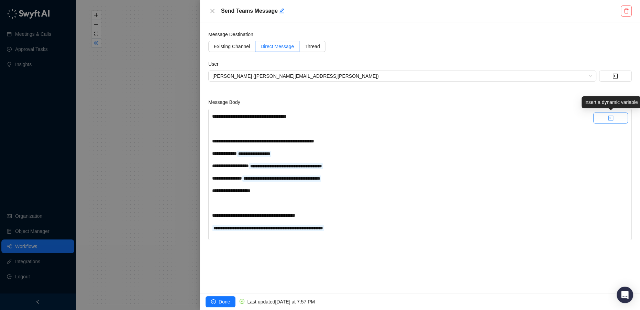
click at [606, 119] on button "button" at bounding box center [611, 117] width 35 height 11
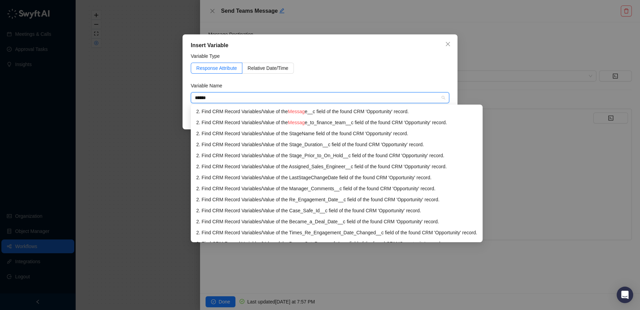
type input "*******"
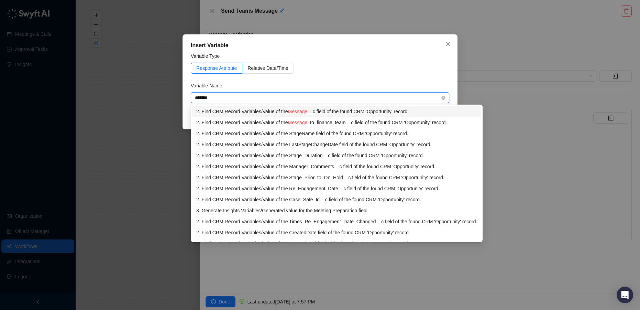
click at [336, 108] on div "2. Find CRM Record Variables / Value of the Message __c field of the found CRM …" at bounding box center [336, 112] width 281 height 8
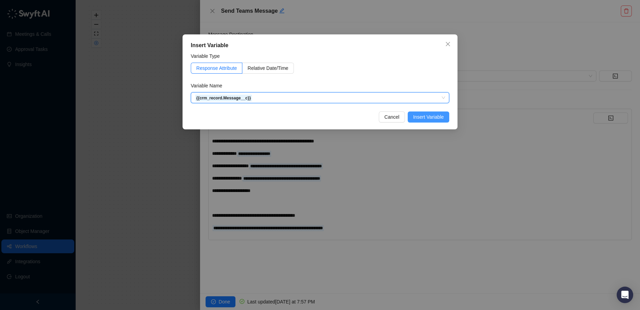
click at [430, 121] on button "Insert Variable" at bounding box center [429, 116] width 42 height 11
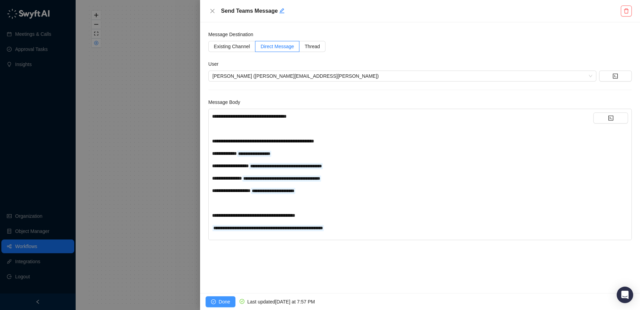
click at [223, 299] on span "Done" at bounding box center [224, 302] width 11 height 8
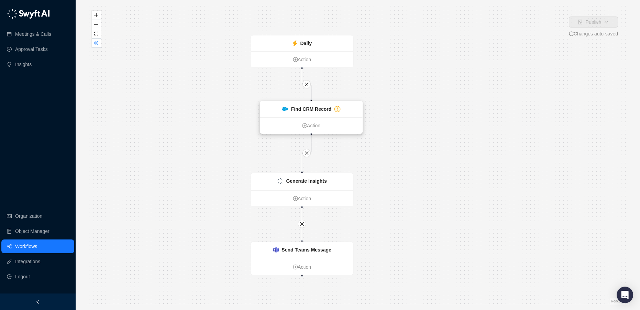
drag, startPoint x: 396, startPoint y: 114, endPoint x: 294, endPoint y: 111, distance: 102.2
click at [294, 111] on strong "Find CRM Record" at bounding box center [311, 109] width 40 height 6
click at [298, 111] on strong "Find CRM Record" at bounding box center [311, 109] width 40 height 6
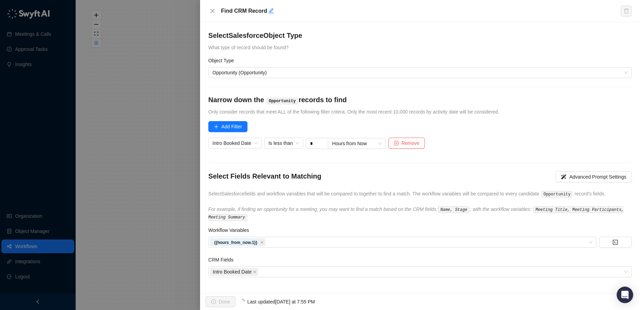
click at [458, 140] on div "Intro Booked Date Is less than * Hours from Now Remove" at bounding box center [420, 146] width 424 height 17
click at [216, 302] on button "Done" at bounding box center [221, 301] width 30 height 11
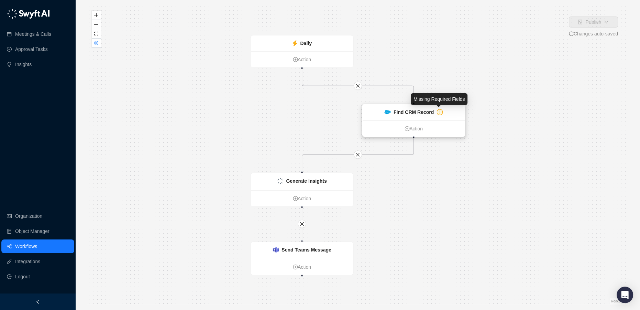
click at [437, 113] on icon "exclamation-circle" at bounding box center [440, 112] width 6 height 6
click at [414, 111] on strong "Find CRM Record" at bounding box center [414, 112] width 40 height 6
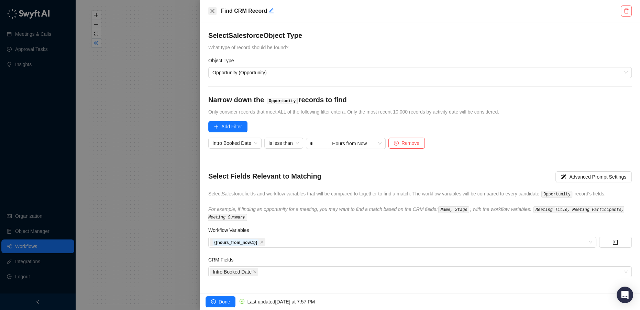
click at [212, 9] on icon "close" at bounding box center [213, 11] width 6 height 6
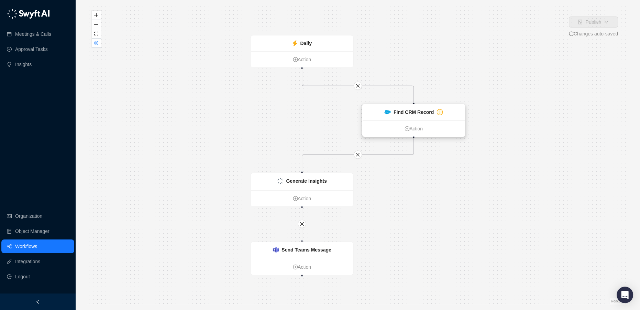
click at [409, 116] on div "Find CRM Record" at bounding box center [414, 112] width 102 height 16
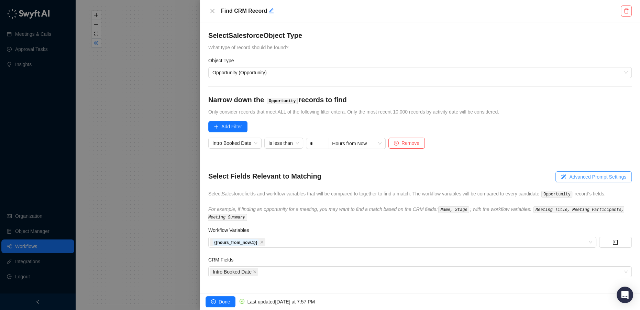
click at [601, 177] on span "Advanced Prompt Settings" at bounding box center [597, 177] width 57 height 8
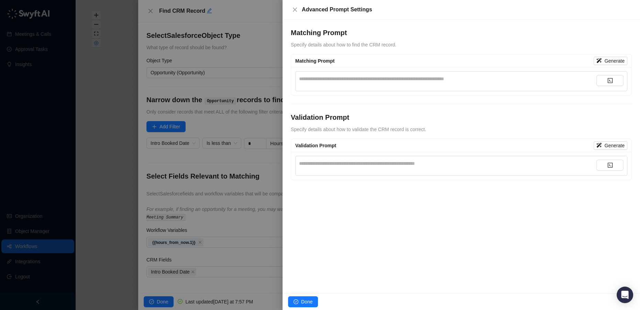
click at [305, 295] on div "Done" at bounding box center [462, 301] width 358 height 17
click at [303, 300] on span "Done" at bounding box center [306, 302] width 11 height 8
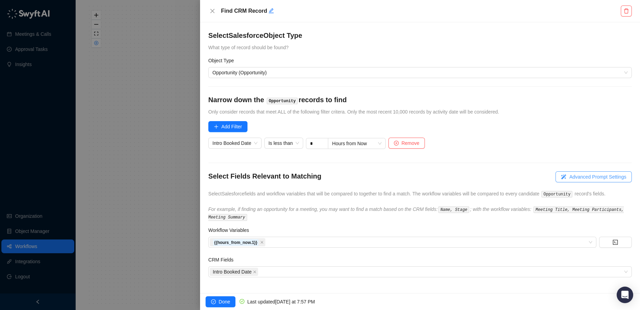
click at [588, 173] on span "Advanced Prompt Settings" at bounding box center [597, 177] width 57 height 8
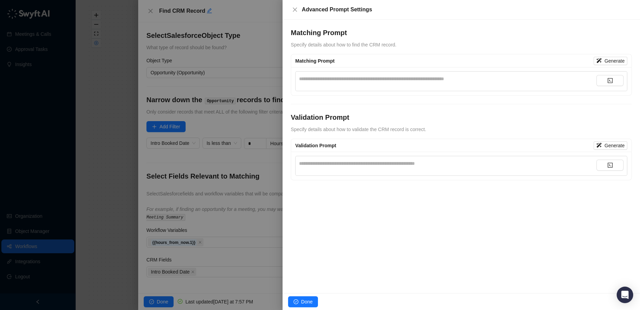
click at [384, 167] on div "**********" at bounding box center [447, 166] width 297 height 12
click at [359, 167] on div "**********" at bounding box center [447, 166] width 297 height 12
click at [328, 162] on div "**********" at bounding box center [447, 164] width 297 height 8
click at [609, 58] on span "Generate" at bounding box center [615, 61] width 20 height 8
click at [612, 140] on div "Validation Prompt Generate" at bounding box center [461, 145] width 340 height 13
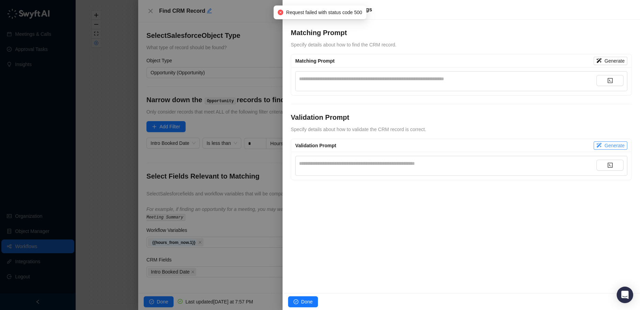
click at [615, 146] on span "Generate" at bounding box center [615, 146] width 20 height 8
click at [365, 83] on div "**********" at bounding box center [447, 81] width 297 height 12
click at [362, 77] on div "**********" at bounding box center [447, 79] width 297 height 8
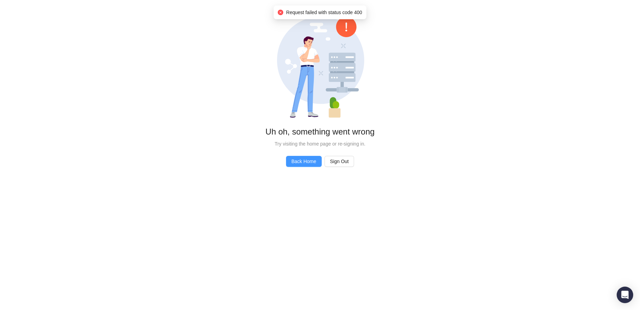
click at [305, 162] on span "Back Home" at bounding box center [304, 161] width 25 height 8
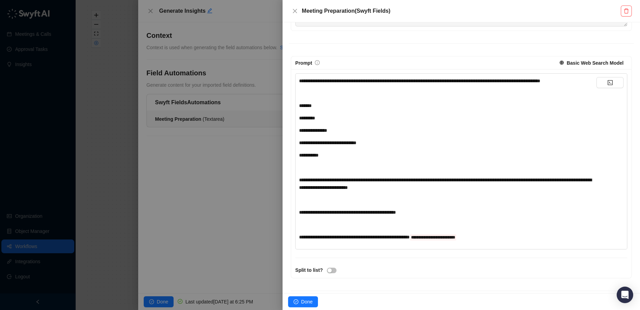
scroll to position [125, 0]
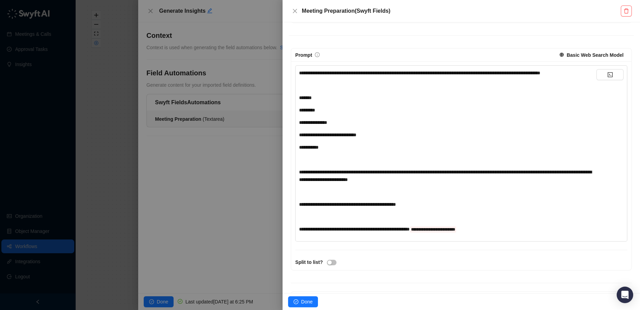
click at [416, 150] on div "**********" at bounding box center [447, 147] width 297 height 8
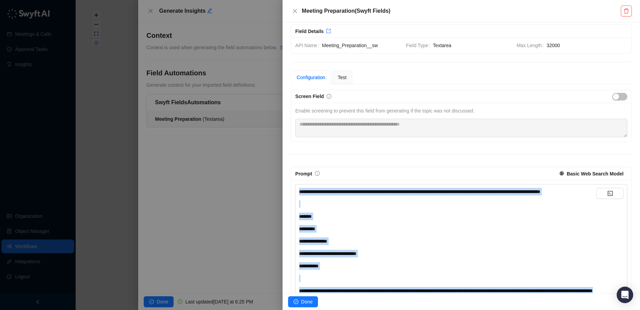
scroll to position [0, 0]
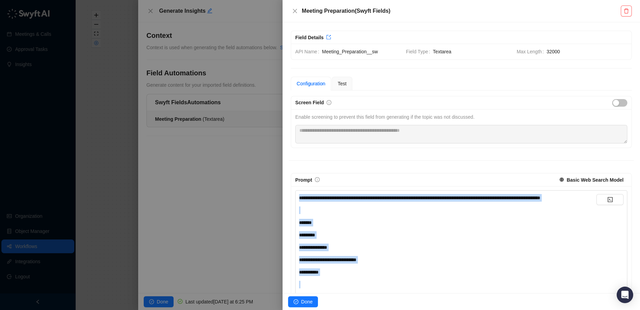
drag, startPoint x: 434, startPoint y: 205, endPoint x: 285, endPoint y: 113, distance: 174.2
click at [285, 113] on div "**********" at bounding box center [462, 157] width 358 height 271
copy div "**********"
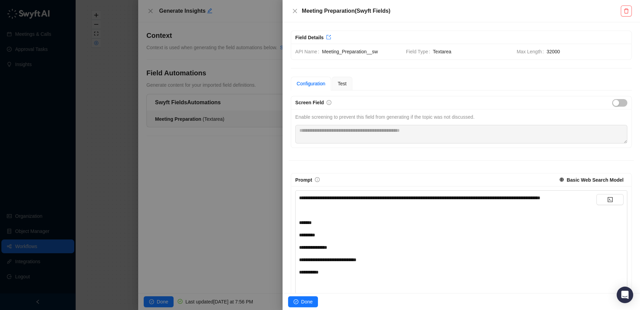
click at [149, 11] on div at bounding box center [320, 155] width 640 height 310
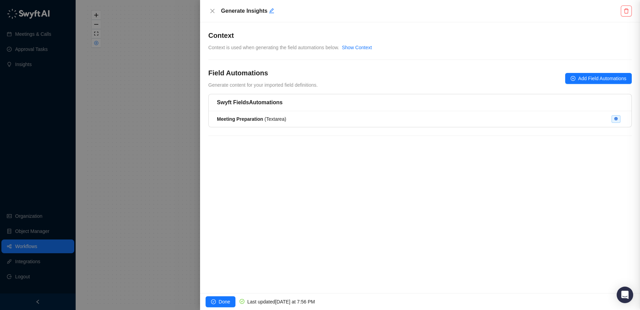
click at [155, 12] on div at bounding box center [320, 155] width 640 height 310
click at [211, 11] on icon "close" at bounding box center [213, 11] width 6 height 6
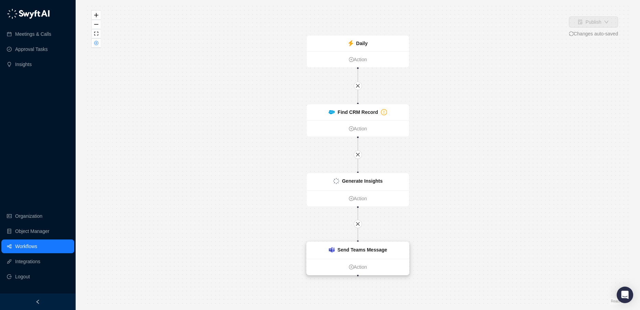
click at [358, 253] on div "Send Teams Message" at bounding box center [363, 250] width 50 height 8
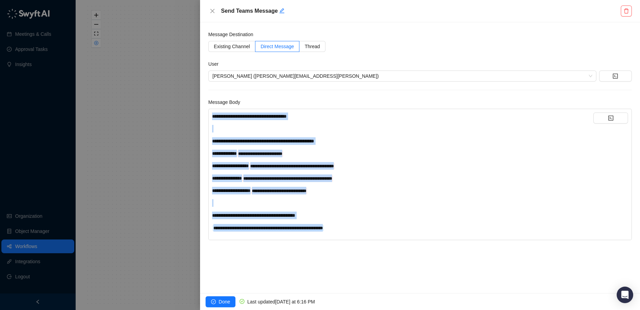
drag, startPoint x: 347, startPoint y: 229, endPoint x: 189, endPoint y: 98, distance: 205.0
click at [189, 98] on div "**********" at bounding box center [320, 155] width 640 height 310
copy div "**********"
click at [211, 12] on icon "close" at bounding box center [212, 11] width 4 height 4
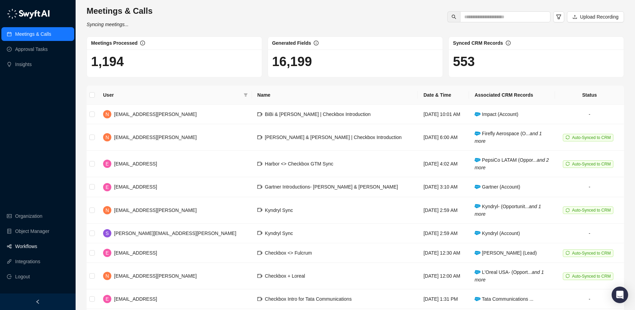
click at [32, 247] on link "Workflows" at bounding box center [26, 246] width 22 height 14
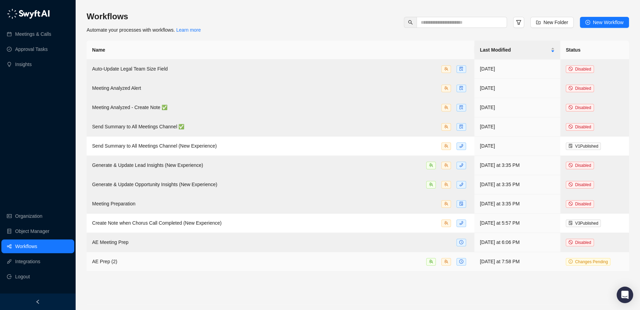
click at [297, 261] on div "AE Prep (2)" at bounding box center [280, 262] width 377 height 8
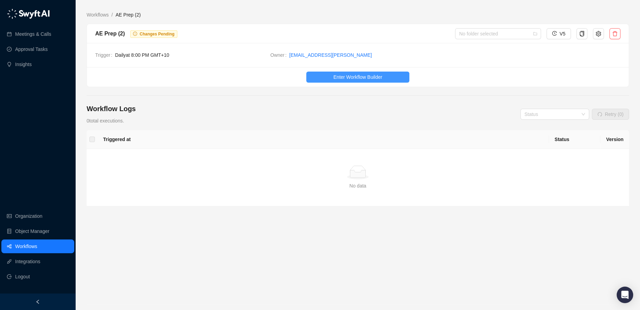
click at [377, 75] on span "Enter Workflow Builder" at bounding box center [358, 77] width 49 height 8
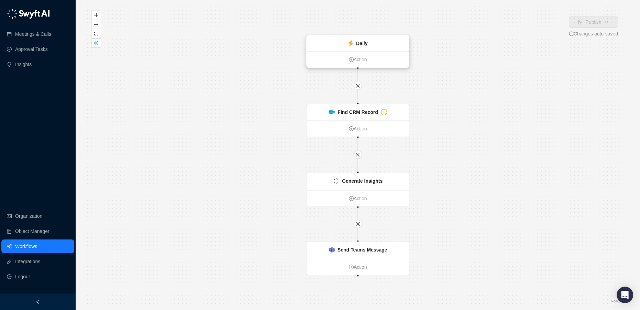
click at [361, 41] on strong "Daily" at bounding box center [361, 44] width 11 height 6
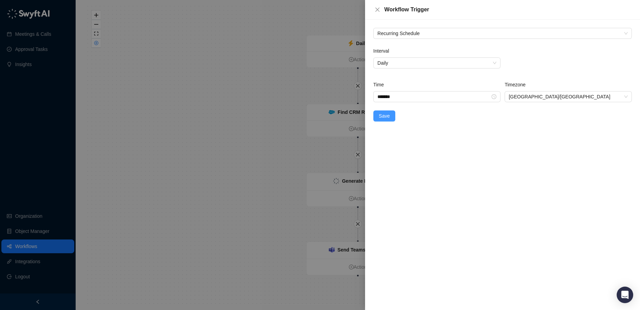
click at [384, 116] on span "Save" at bounding box center [384, 116] width 11 height 8
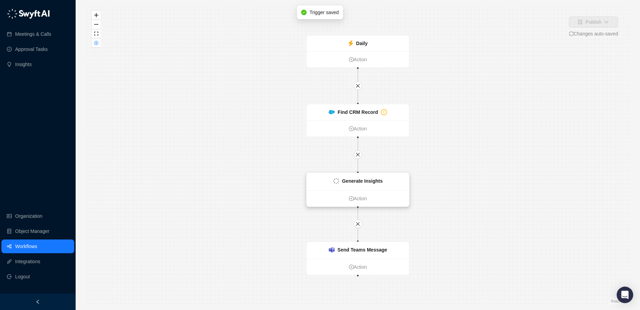
click at [354, 178] on strong "Generate Insights" at bounding box center [362, 181] width 41 height 6
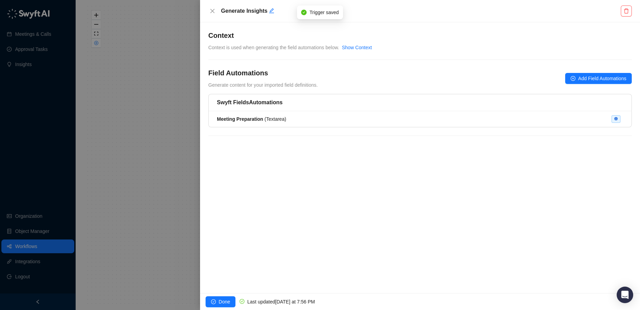
click at [149, 143] on div at bounding box center [320, 155] width 640 height 310
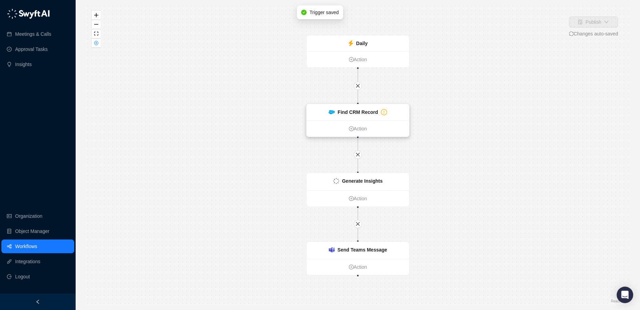
click at [347, 112] on strong "Find CRM Record" at bounding box center [358, 112] width 40 height 6
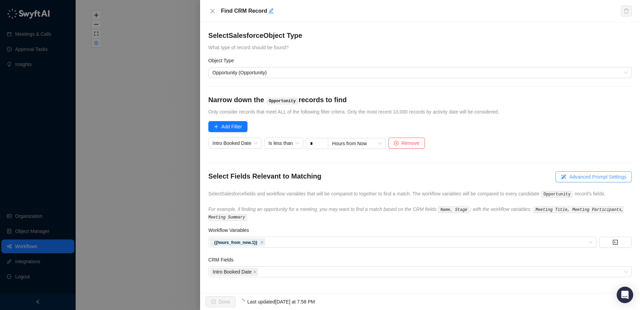
click at [591, 178] on span "Advanced Prompt Settings" at bounding box center [597, 177] width 57 height 8
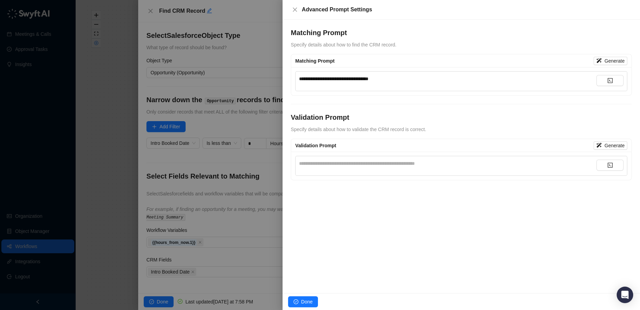
click at [411, 79] on div "**********" at bounding box center [447, 79] width 297 height 8
click at [343, 77] on span "**********" at bounding box center [333, 78] width 69 height 5
click at [343, 76] on span "**********" at bounding box center [333, 78] width 69 height 5
copy span "*****"
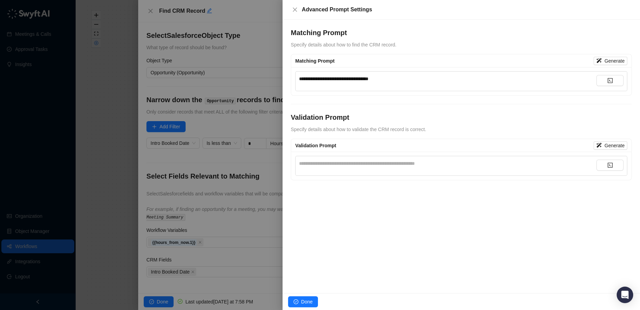
click at [343, 164] on div "**********" at bounding box center [447, 164] width 297 height 8
click at [298, 301] on button "Done" at bounding box center [303, 301] width 30 height 11
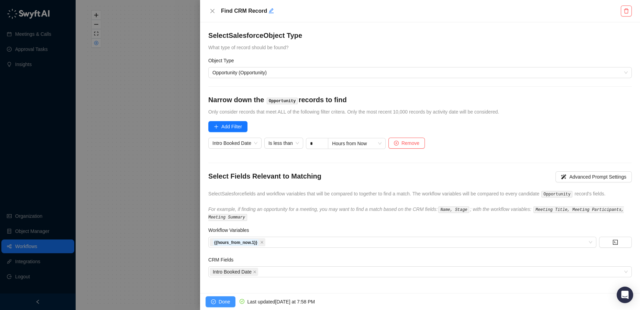
click at [224, 303] on span "Done" at bounding box center [224, 302] width 11 height 8
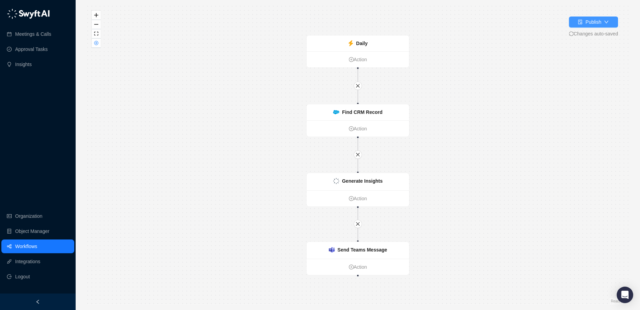
click at [590, 23] on div "Publish" at bounding box center [594, 22] width 16 height 8
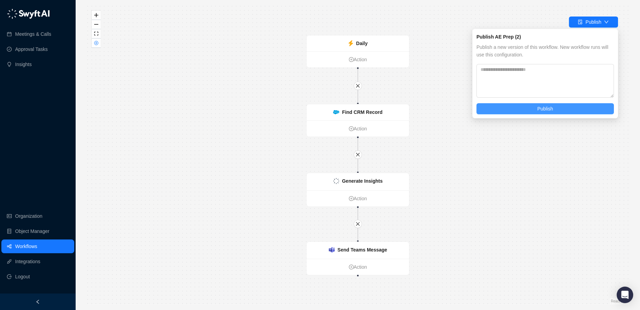
click at [555, 111] on button "Publish" at bounding box center [546, 108] width 138 height 11
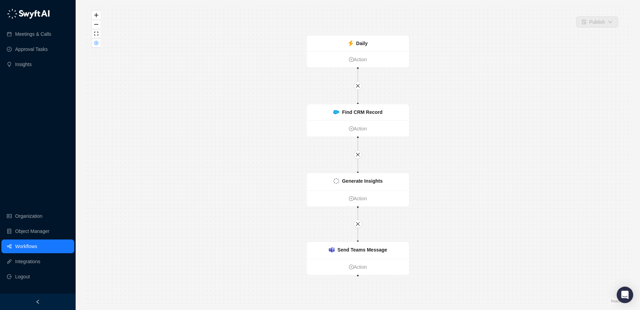
click at [29, 248] on link "Workflows" at bounding box center [26, 246] width 22 height 14
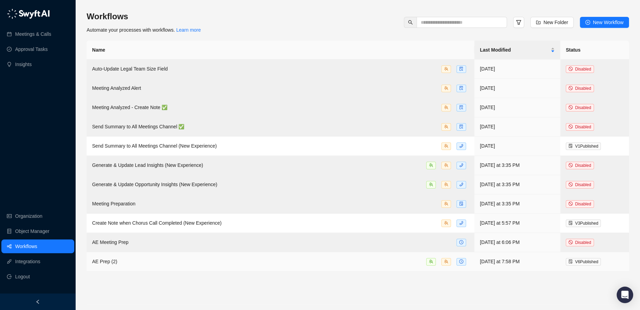
click at [369, 260] on div "AE Prep (2)" at bounding box center [280, 262] width 377 height 8
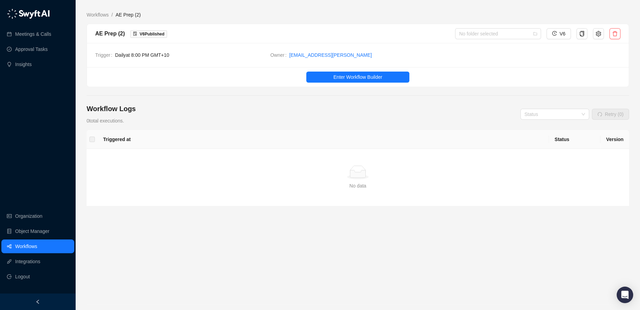
click at [368, 84] on ul "Enter Workflow Builder" at bounding box center [358, 77] width 542 height 20
click at [367, 80] on span "Enter Workflow Builder" at bounding box center [358, 77] width 49 height 8
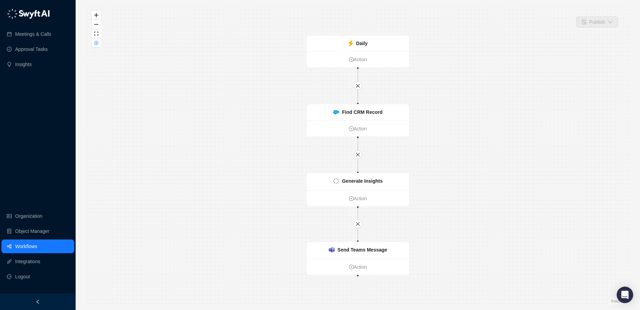
click at [16, 245] on link "Workflows" at bounding box center [26, 246] width 22 height 14
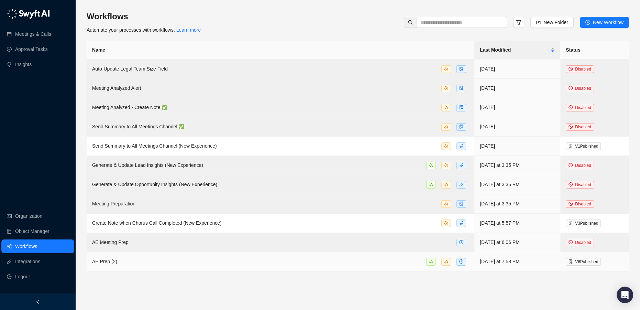
click at [353, 268] on td "AE Prep (2)" at bounding box center [281, 261] width 388 height 19
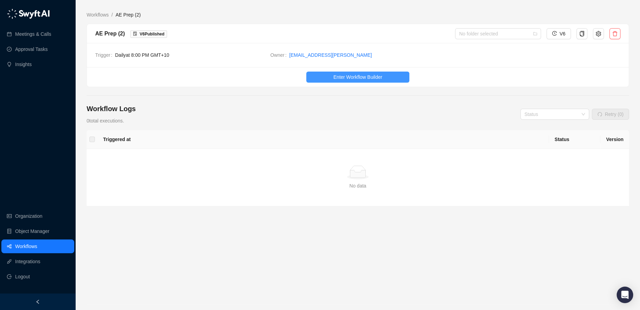
click at [334, 78] on span "Enter Workflow Builder" at bounding box center [358, 77] width 49 height 8
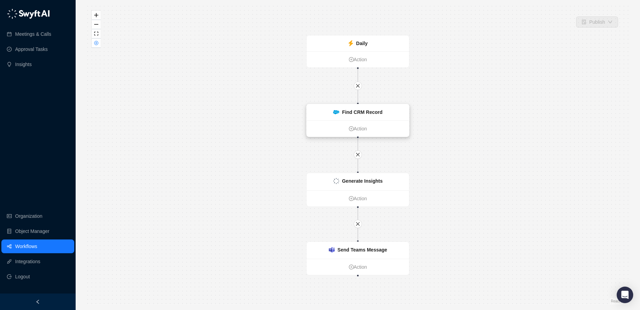
click at [356, 117] on div "Find CRM Record" at bounding box center [358, 112] width 102 height 16
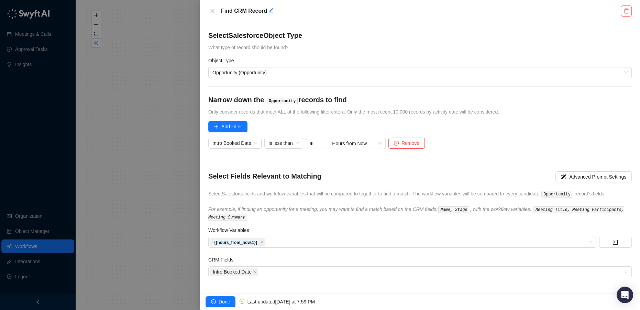
click at [24, 246] on div at bounding box center [320, 155] width 640 height 310
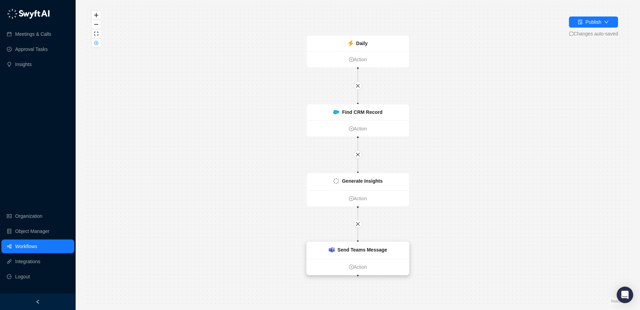
click at [374, 251] on strong "Send Teams Message" at bounding box center [363, 250] width 50 height 6
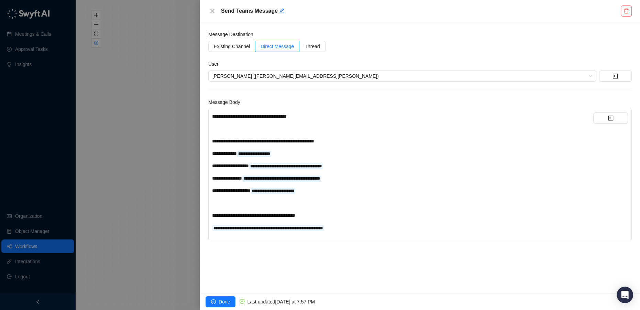
click at [28, 244] on div at bounding box center [320, 155] width 640 height 310
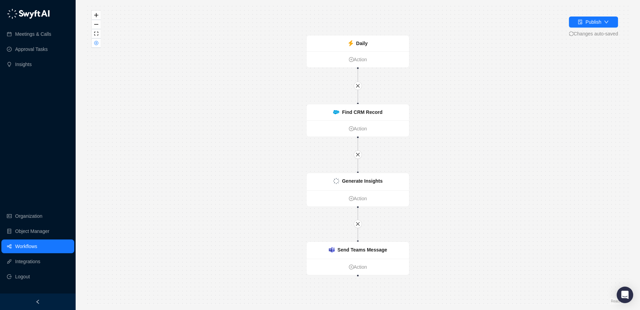
click at [27, 246] on link "Workflows" at bounding box center [26, 246] width 22 height 14
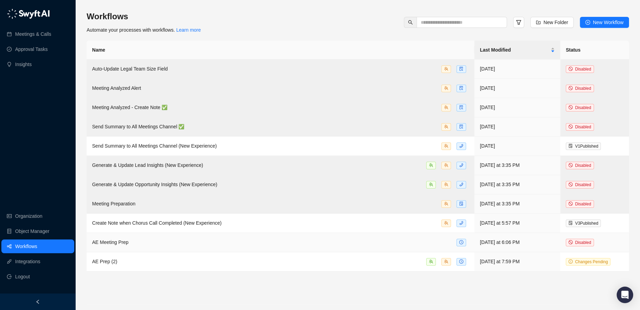
click at [152, 243] on div "AE Meeting Prep" at bounding box center [280, 242] width 377 height 8
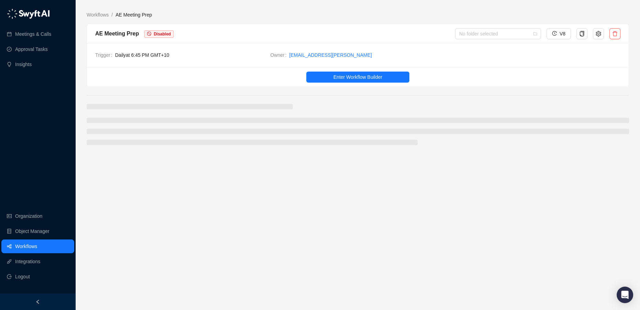
click at [353, 84] on ul "Enter Workflow Builder" at bounding box center [358, 77] width 542 height 20
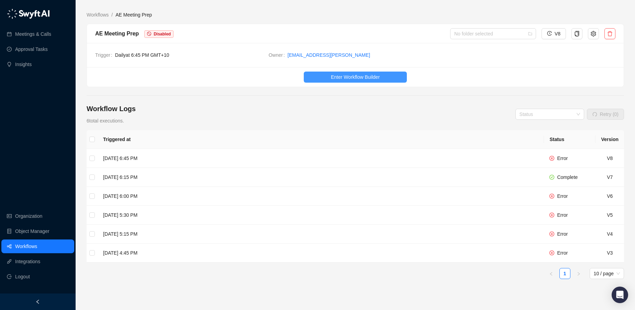
click at [349, 77] on span "Enter Workflow Builder" at bounding box center [355, 77] width 49 height 8
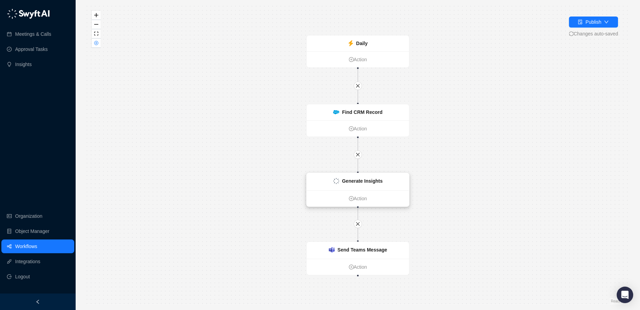
click at [378, 184] on strong "Generate Insights" at bounding box center [362, 181] width 41 height 6
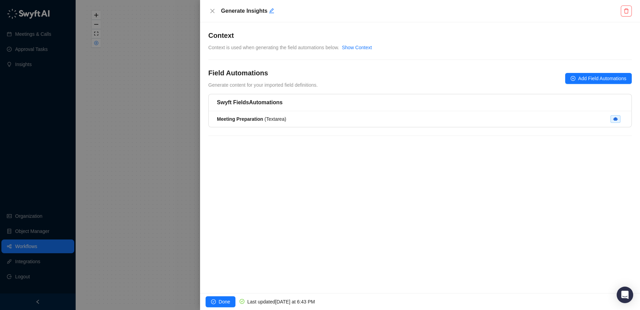
click at [23, 246] on div at bounding box center [320, 155] width 640 height 310
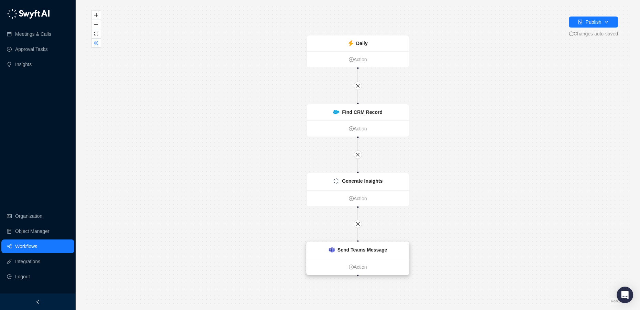
click at [339, 252] on div "Send Teams Message" at bounding box center [358, 250] width 58 height 8
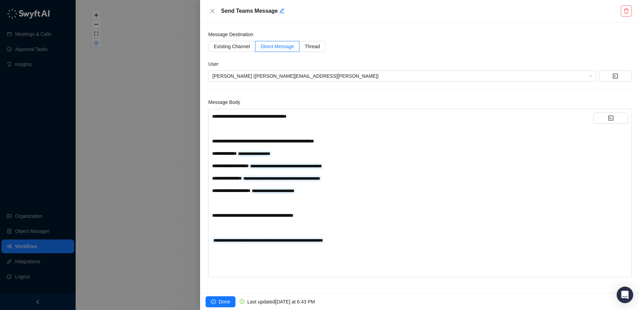
click at [17, 246] on div at bounding box center [320, 155] width 640 height 310
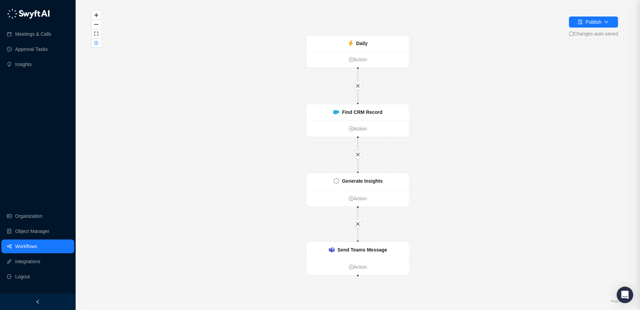
click at [22, 246] on div at bounding box center [320, 155] width 640 height 310
click at [31, 246] on link "Workflows" at bounding box center [26, 246] width 22 height 14
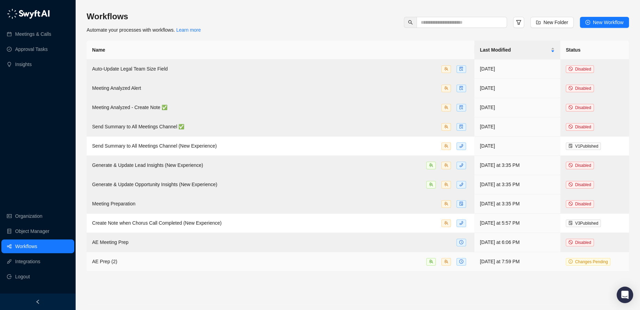
click at [319, 264] on div "AE Prep (2)" at bounding box center [280, 262] width 377 height 8
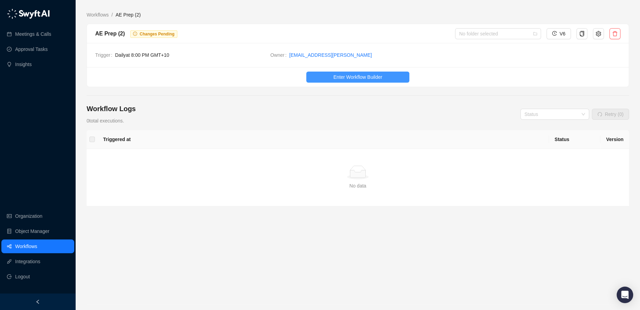
click at [395, 78] on button "Enter Workflow Builder" at bounding box center [357, 77] width 103 height 11
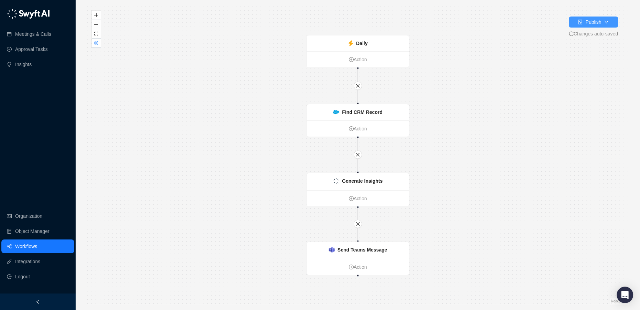
click at [597, 25] on div "Publish" at bounding box center [594, 22] width 16 height 8
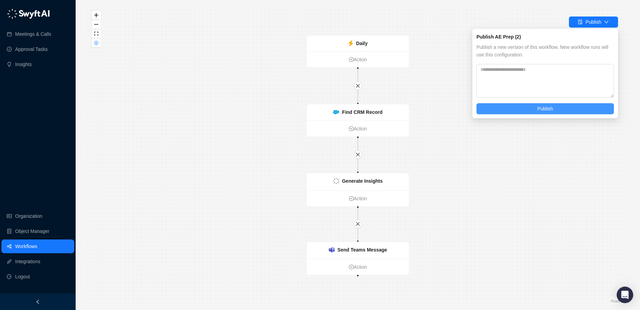
click at [547, 108] on span "Publish" at bounding box center [545, 109] width 16 height 8
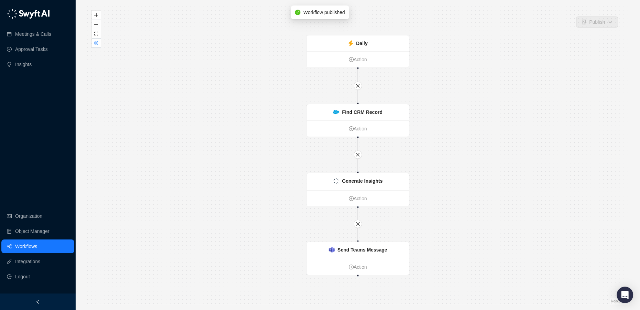
click at [37, 247] on link "Workflows" at bounding box center [26, 246] width 22 height 14
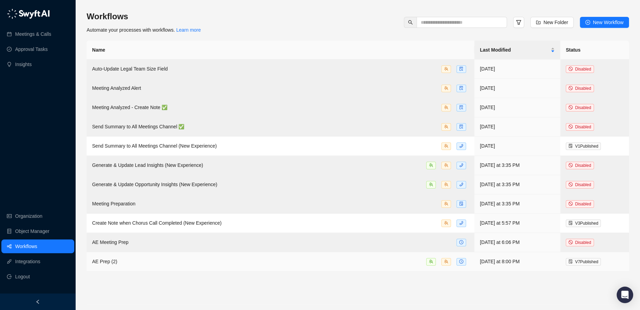
click at [117, 254] on td "AE Prep (2)" at bounding box center [281, 261] width 388 height 19
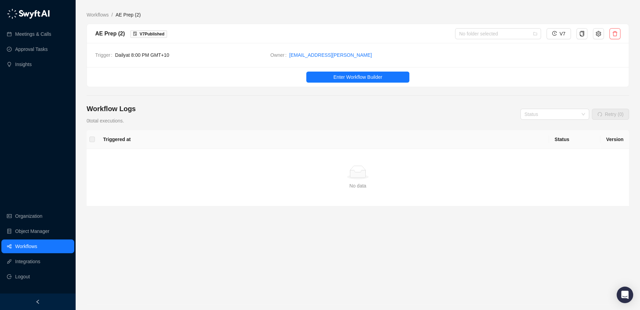
click at [21, 243] on link "Workflows" at bounding box center [26, 246] width 22 height 14
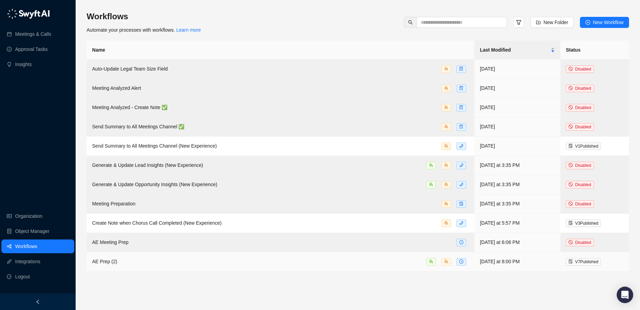
click at [128, 253] on td "AE Prep (2)" at bounding box center [281, 261] width 388 height 19
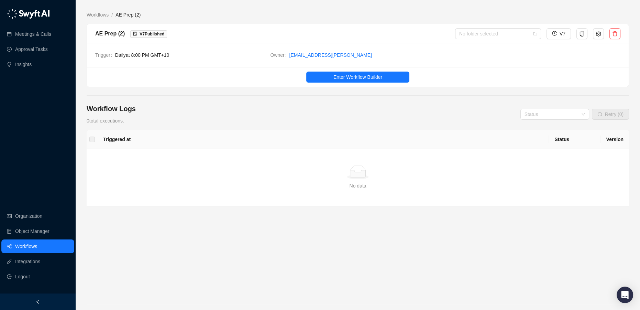
click at [37, 247] on link "Workflows" at bounding box center [26, 246] width 22 height 14
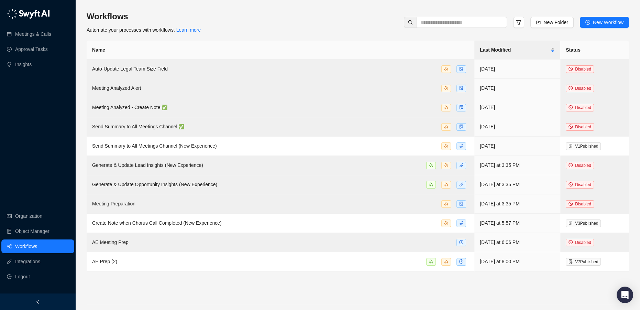
click at [37, 247] on link "Workflows" at bounding box center [26, 246] width 22 height 14
click at [26, 65] on link "Insights" at bounding box center [23, 64] width 17 height 14
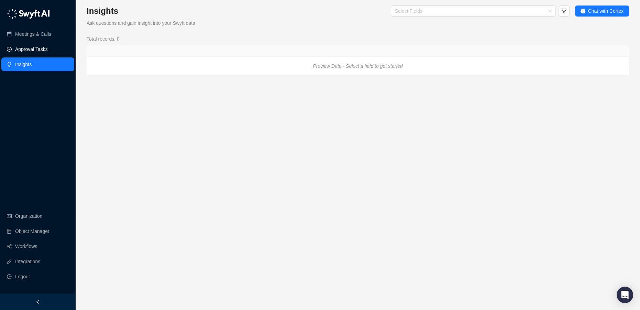
click at [32, 47] on link "Approval Tasks" at bounding box center [31, 49] width 33 height 14
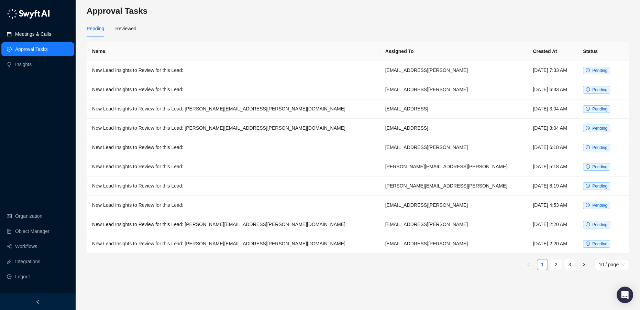
click at [42, 36] on link "Meetings & Calls" at bounding box center [33, 34] width 36 height 14
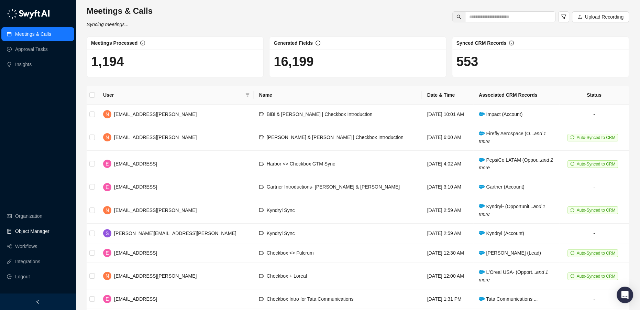
click at [26, 232] on link "Object Manager" at bounding box center [32, 231] width 34 height 14
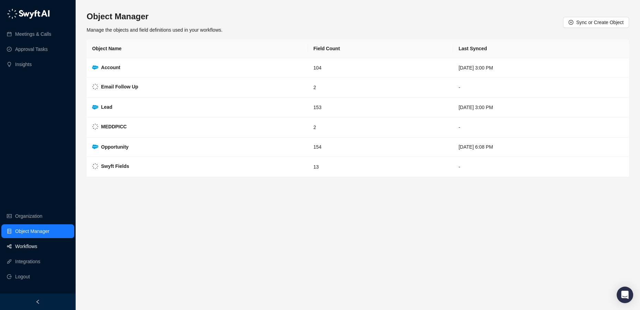
click at [24, 244] on link "Workflows" at bounding box center [26, 246] width 22 height 14
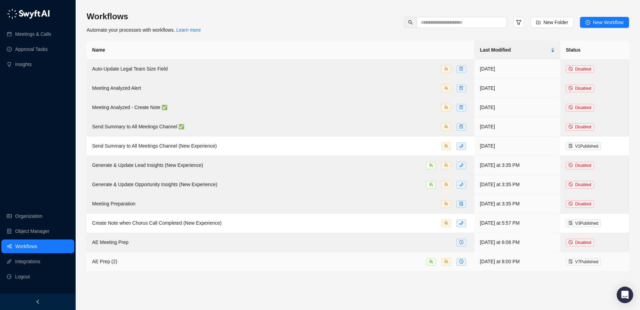
click at [195, 258] on div "AE Prep (2)" at bounding box center [280, 262] width 377 height 8
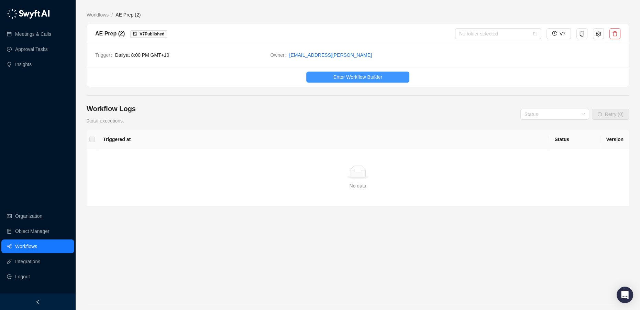
click at [389, 74] on button "Enter Workflow Builder" at bounding box center [357, 77] width 103 height 11
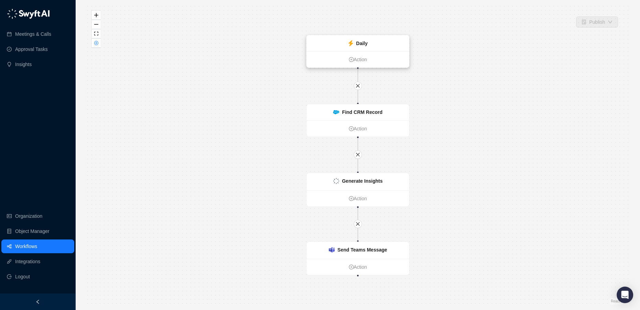
click at [366, 44] on strong "Daily" at bounding box center [361, 44] width 11 height 6
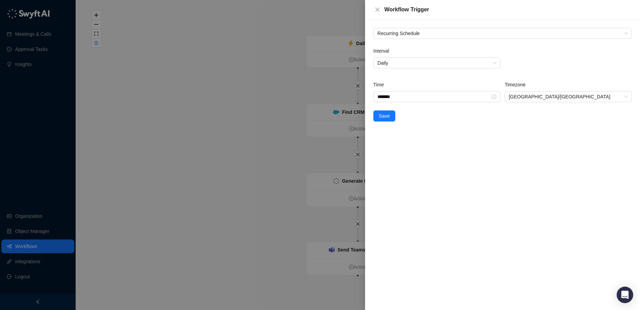
click at [300, 100] on div at bounding box center [320, 155] width 640 height 310
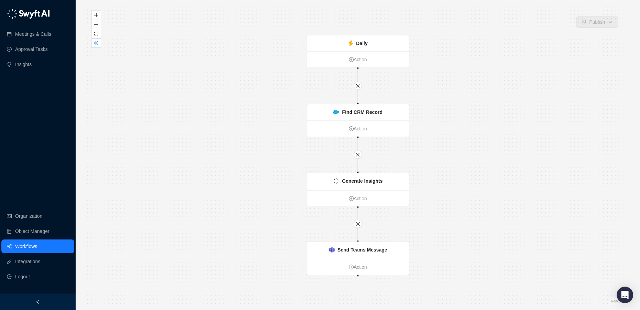
click at [37, 242] on link "Workflows" at bounding box center [26, 246] width 22 height 14
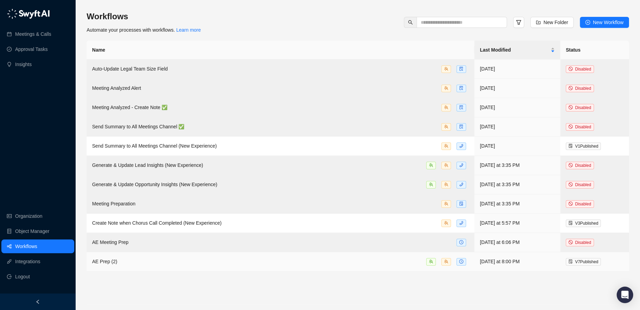
click at [109, 259] on span "AE Prep (2)" at bounding box center [104, 262] width 25 height 6
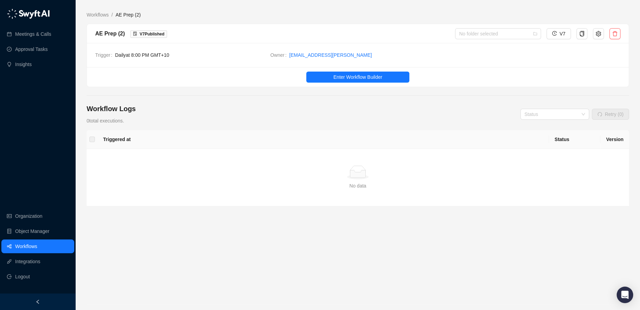
drag, startPoint x: 366, startPoint y: 67, endPoint x: 366, endPoint y: 77, distance: 9.3
click at [366, 68] on ul "Enter Workflow Builder" at bounding box center [358, 77] width 542 height 20
click at [366, 78] on span "Enter Workflow Builder" at bounding box center [358, 77] width 49 height 8
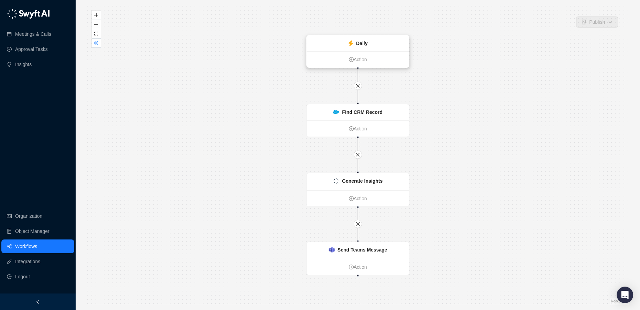
click at [357, 42] on strong "Daily" at bounding box center [361, 44] width 11 height 6
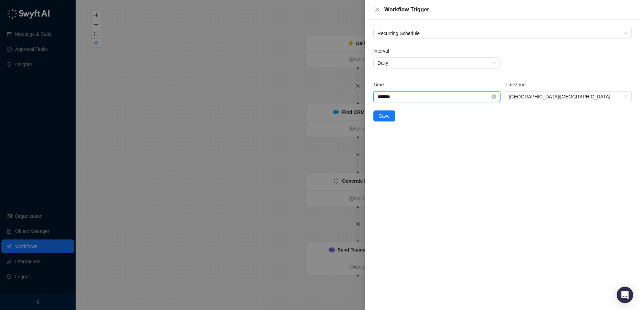
click at [428, 94] on input "*******" at bounding box center [434, 97] width 113 height 8
type input "*******"
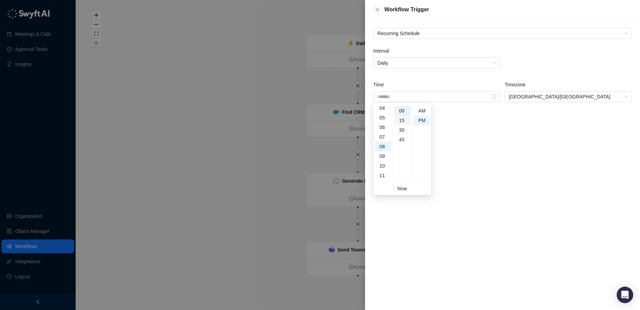
click at [404, 121] on div "15" at bounding box center [402, 121] width 17 height 10
click at [529, 143] on div "Recurring Schedule Interval Daily Time ******* Timezone Australia/Sydney Save" at bounding box center [502, 165] width 275 height 290
click at [379, 117] on span "Save" at bounding box center [384, 116] width 11 height 8
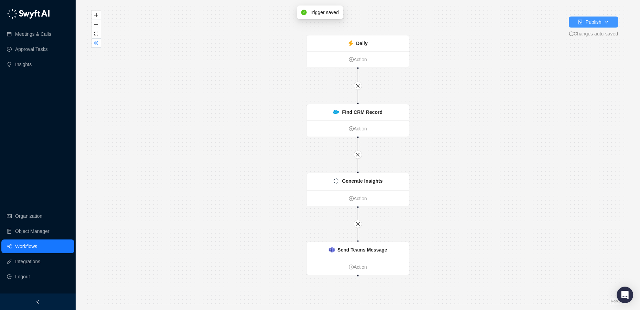
click at [583, 26] on button "Publish" at bounding box center [593, 22] width 49 height 11
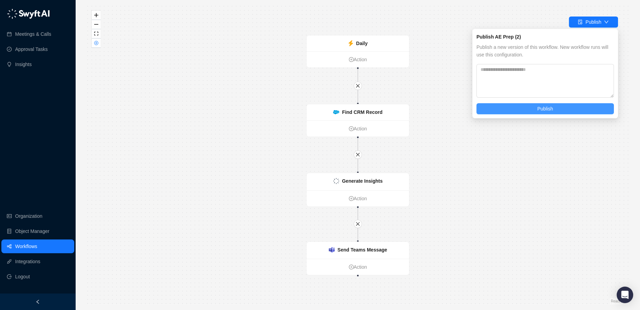
click at [544, 107] on span "Publish" at bounding box center [545, 109] width 16 height 8
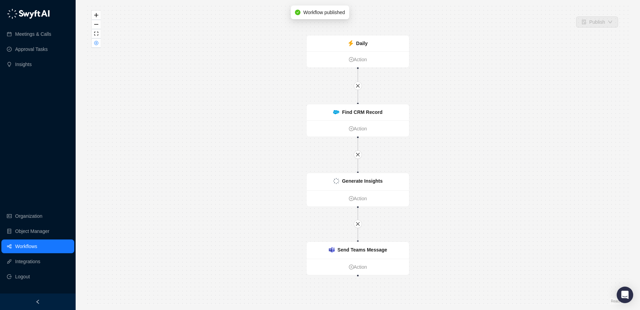
click at [33, 245] on link "Workflows" at bounding box center [26, 246] width 22 height 14
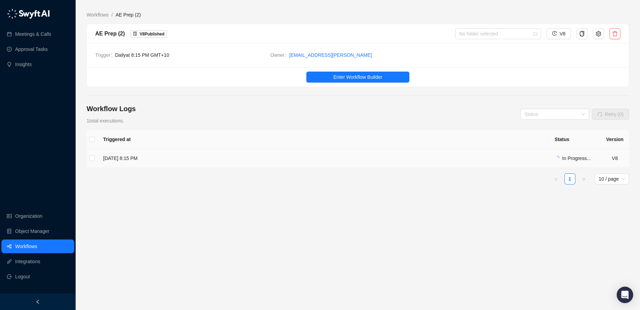
click at [531, 156] on td "[DATE] 8:15 PM" at bounding box center [324, 158] width 452 height 19
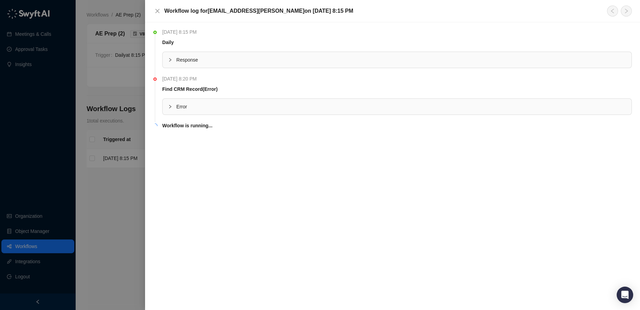
click at [224, 103] on span "Error" at bounding box center [401, 107] width 450 height 8
drag, startPoint x: 159, startPoint y: 15, endPoint x: 158, endPoint y: 12, distance: 3.7
click at [159, 13] on div "Workflow log for [EMAIL_ADDRESS][PERSON_NAME] [DATE][DATE] 8:15 PM" at bounding box center [392, 11] width 479 height 11
click at [157, 10] on icon "close" at bounding box center [158, 11] width 6 height 6
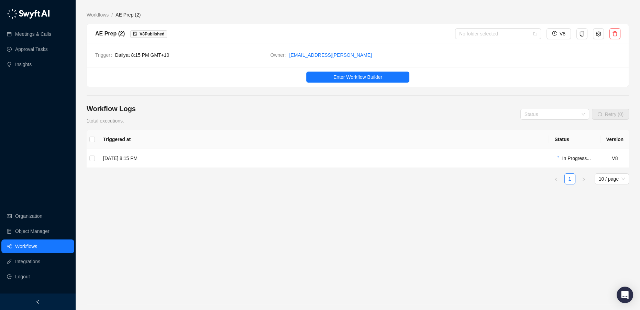
click at [25, 246] on link "Workflows" at bounding box center [26, 246] width 22 height 14
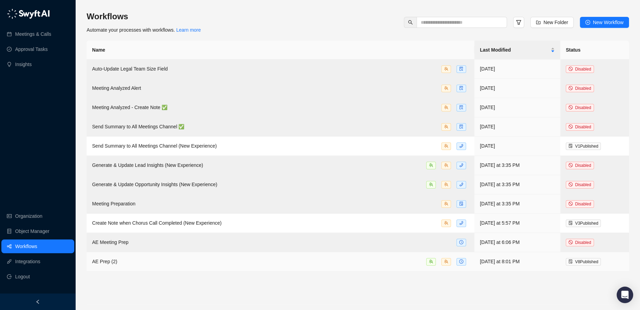
click at [202, 260] on div "AE Prep (2)" at bounding box center [280, 262] width 377 height 8
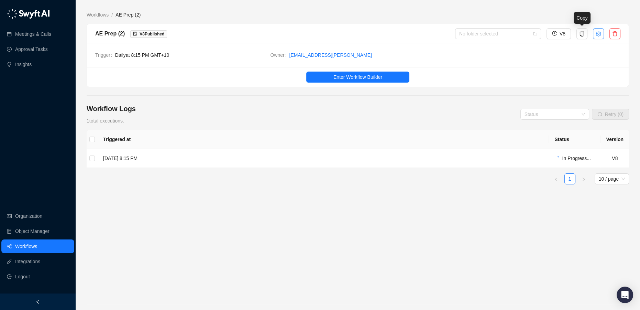
click at [600, 32] on icon "setting" at bounding box center [599, 34] width 6 height 6
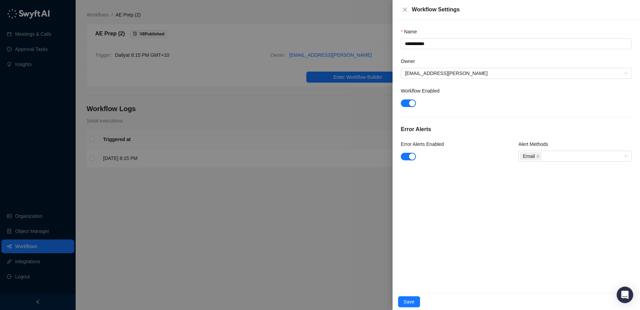
click at [406, 109] on form "**********" at bounding box center [516, 99] width 231 height 142
click at [410, 104] on div "button" at bounding box center [412, 103] width 6 height 6
click at [159, 153] on div at bounding box center [320, 155] width 640 height 310
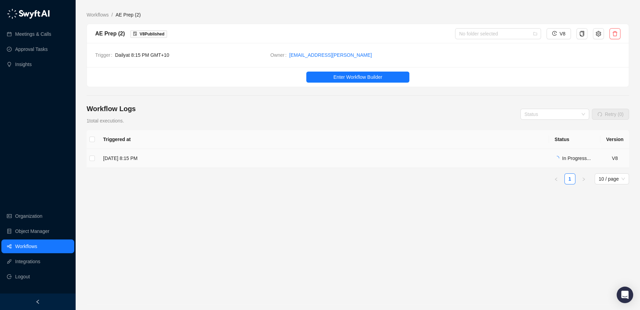
click at [573, 156] on span "In Progress..." at bounding box center [576, 158] width 29 height 6
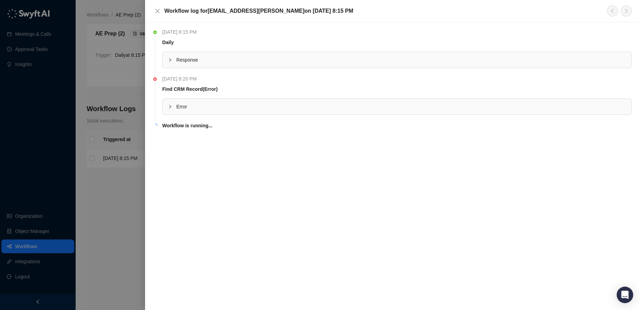
click at [192, 108] on span "Error" at bounding box center [401, 107] width 450 height 8
click at [159, 10] on icon "close" at bounding box center [158, 11] width 6 height 6
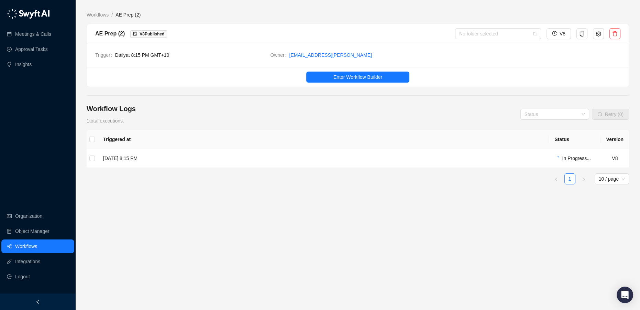
click at [37, 247] on link "Workflows" at bounding box center [26, 246] width 22 height 14
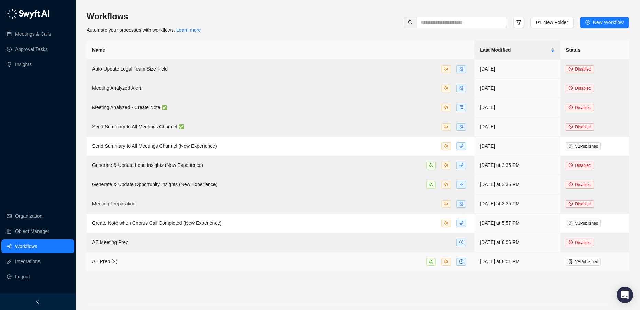
click at [226, 260] on div "AE Prep (2)" at bounding box center [280, 262] width 377 height 8
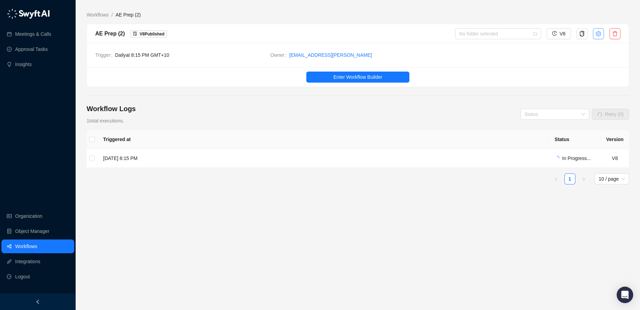
click at [597, 31] on icon "setting" at bounding box center [599, 34] width 6 height 6
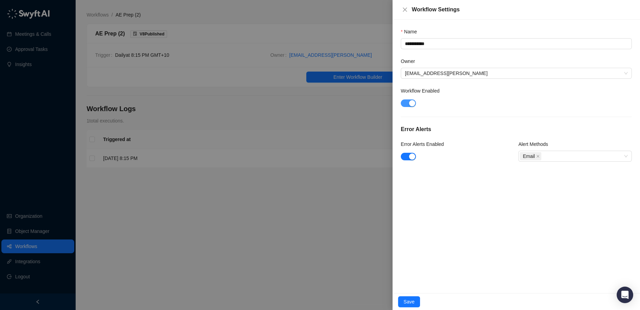
click at [412, 104] on div "button" at bounding box center [412, 103] width 6 height 6
click at [405, 11] on icon "close" at bounding box center [405, 10] width 6 height 6
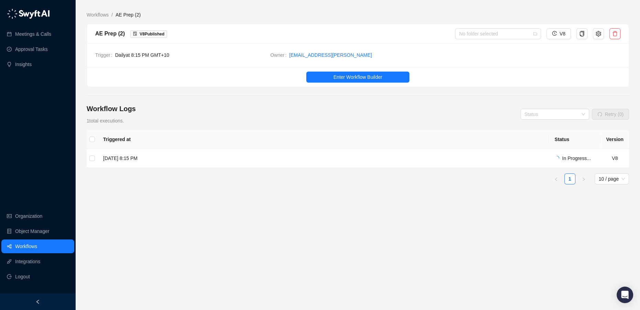
click at [23, 244] on link "Workflows" at bounding box center [26, 246] width 22 height 14
